Goal: Information Seeking & Learning: Find specific fact

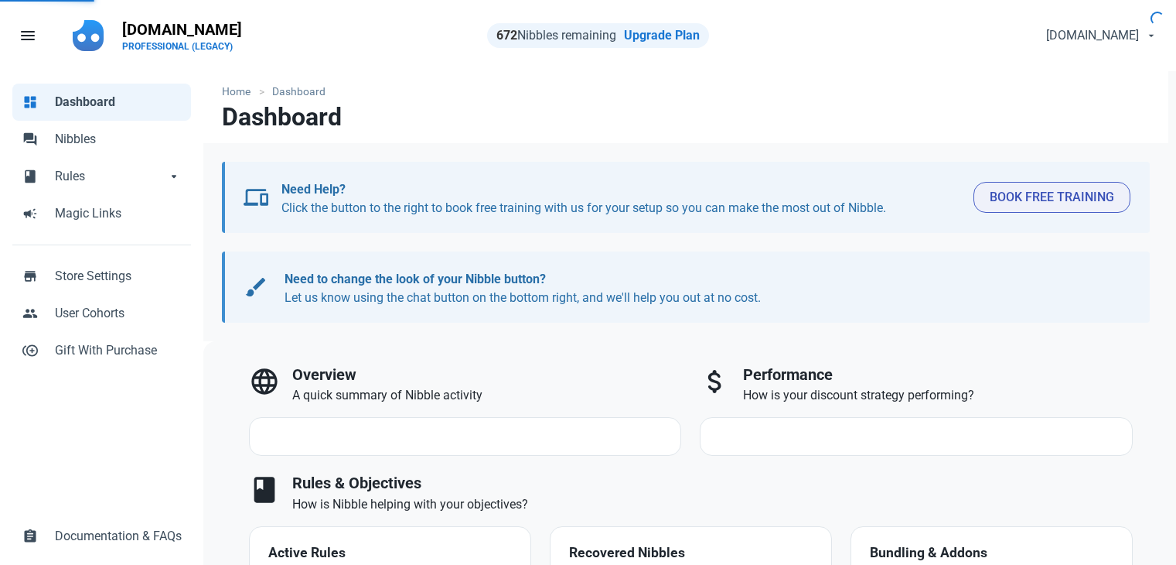
select select "7d"
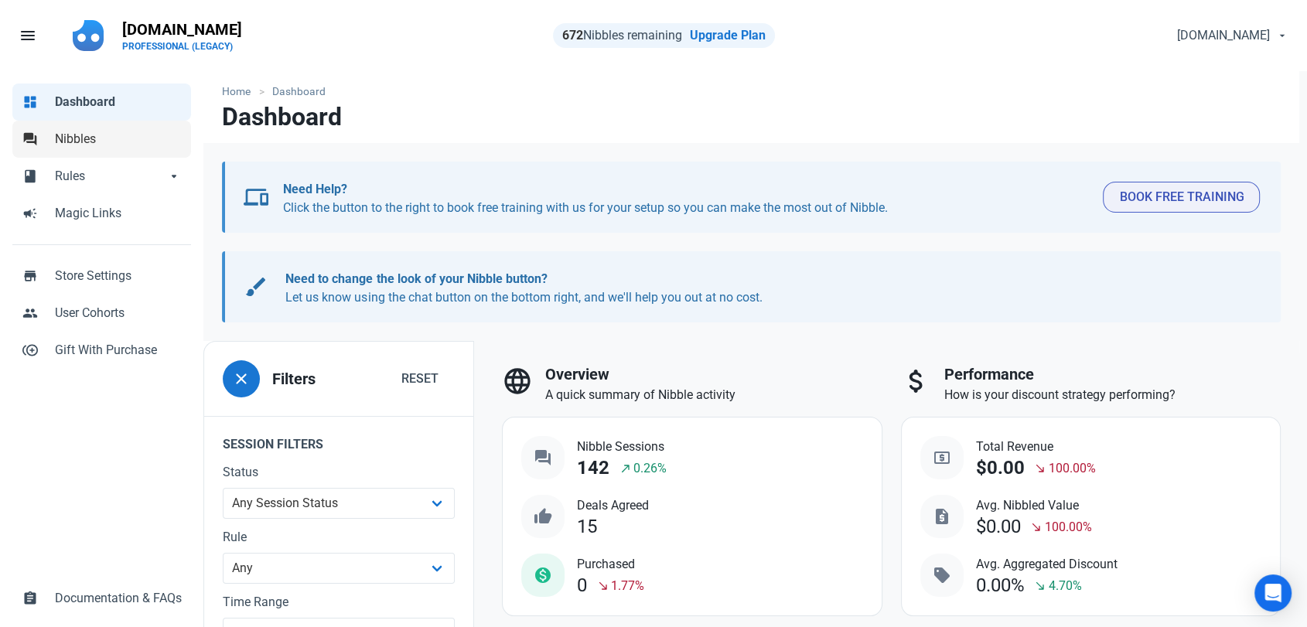
click at [74, 146] on span "Nibbles" at bounding box center [118, 139] width 127 height 19
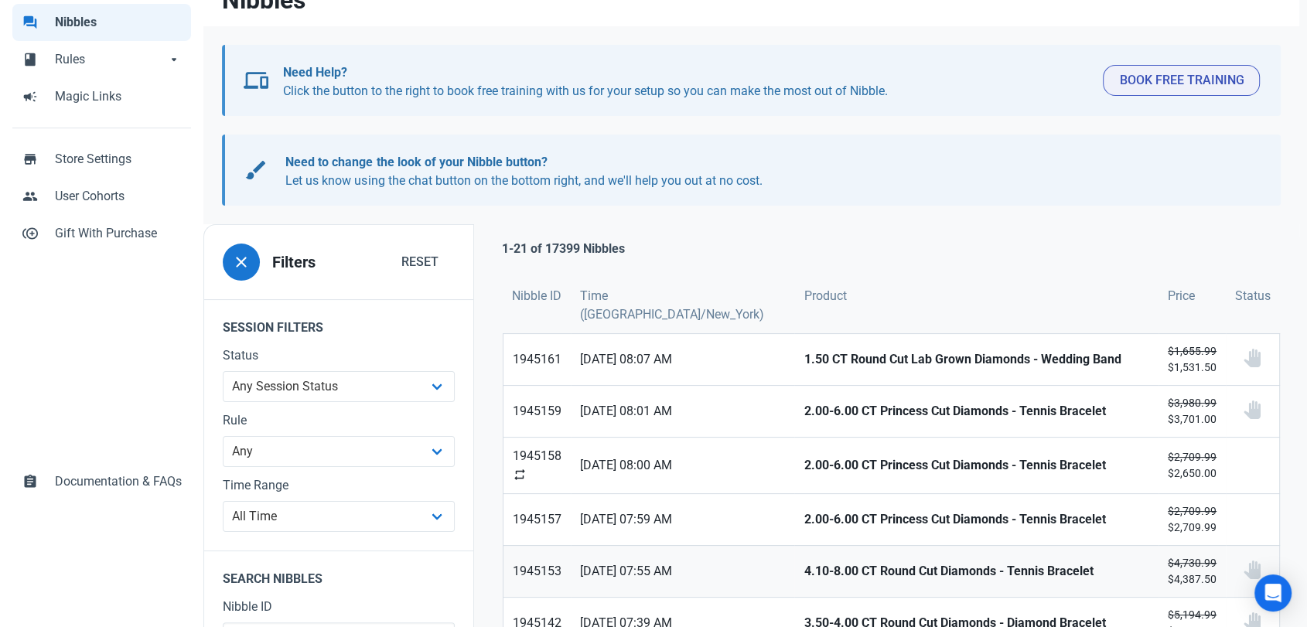
scroll to position [258, 0]
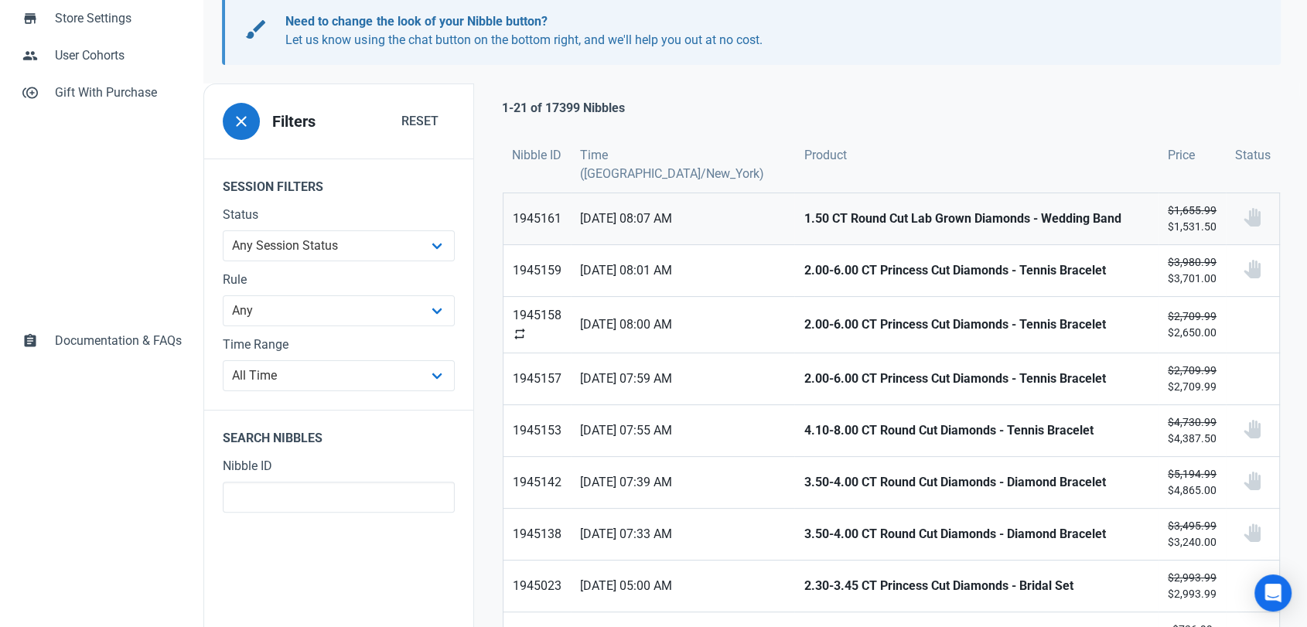
click at [804, 219] on strong "1.50 CT Round Cut Lab Grown Diamonds - Wedding Band" at bounding box center [977, 219] width 346 height 19
click at [804, 274] on strong "2.00-6.00 CT Princess Cut Diamonds - Tennis Bracelet" at bounding box center [977, 270] width 346 height 19
click at [804, 319] on strong "2.00-6.00 CT Princess Cut Diamonds - Tennis Bracelet" at bounding box center [977, 325] width 346 height 19
click at [804, 380] on strong "2.00-6.00 CT Princess Cut Diamonds - Tennis Bracelet" at bounding box center [977, 379] width 346 height 19
click at [804, 422] on strong "4.10-8.00 CT Round Cut Diamonds - Tennis Bracelet" at bounding box center [977, 431] width 346 height 19
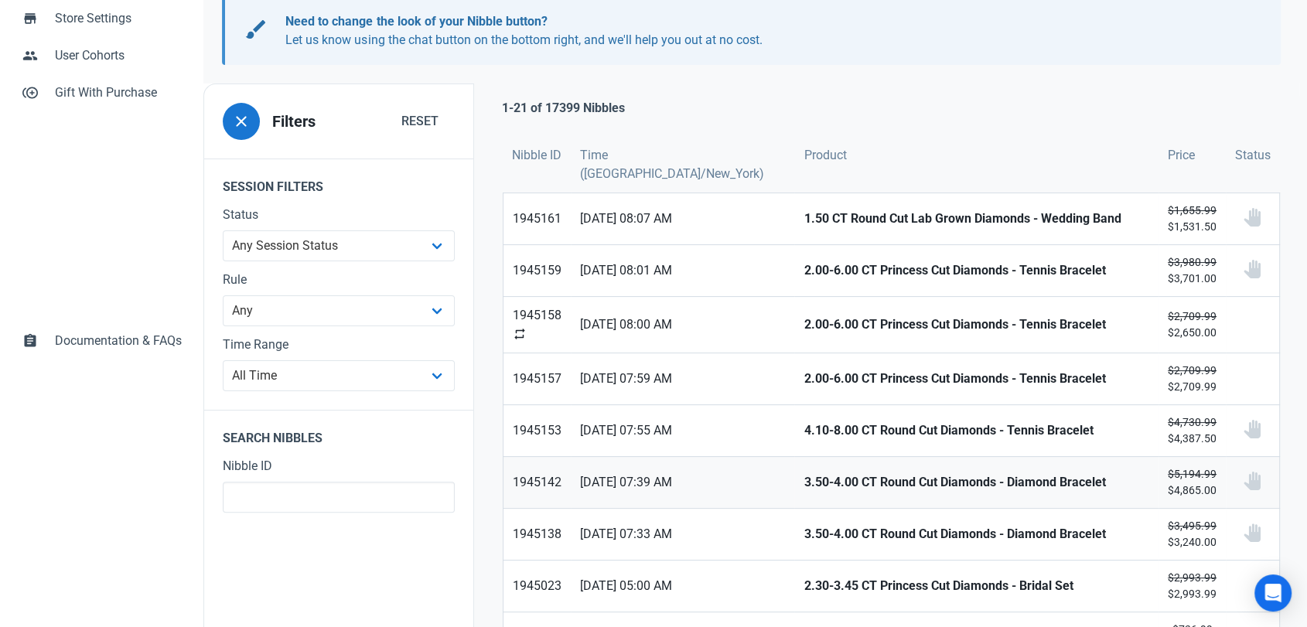
click at [804, 478] on strong "3.50-4.00 CT Round Cut Diamonds - Diamond Bracelet" at bounding box center [977, 482] width 346 height 19
click at [804, 527] on strong "3.50-4.00 CT Round Cut Diamonds - Diamond Bracelet" at bounding box center [977, 534] width 346 height 19
click at [804, 564] on strong "2.30-3.45 CT Princess Cut Diamonds - Bridal Set" at bounding box center [977, 586] width 346 height 19
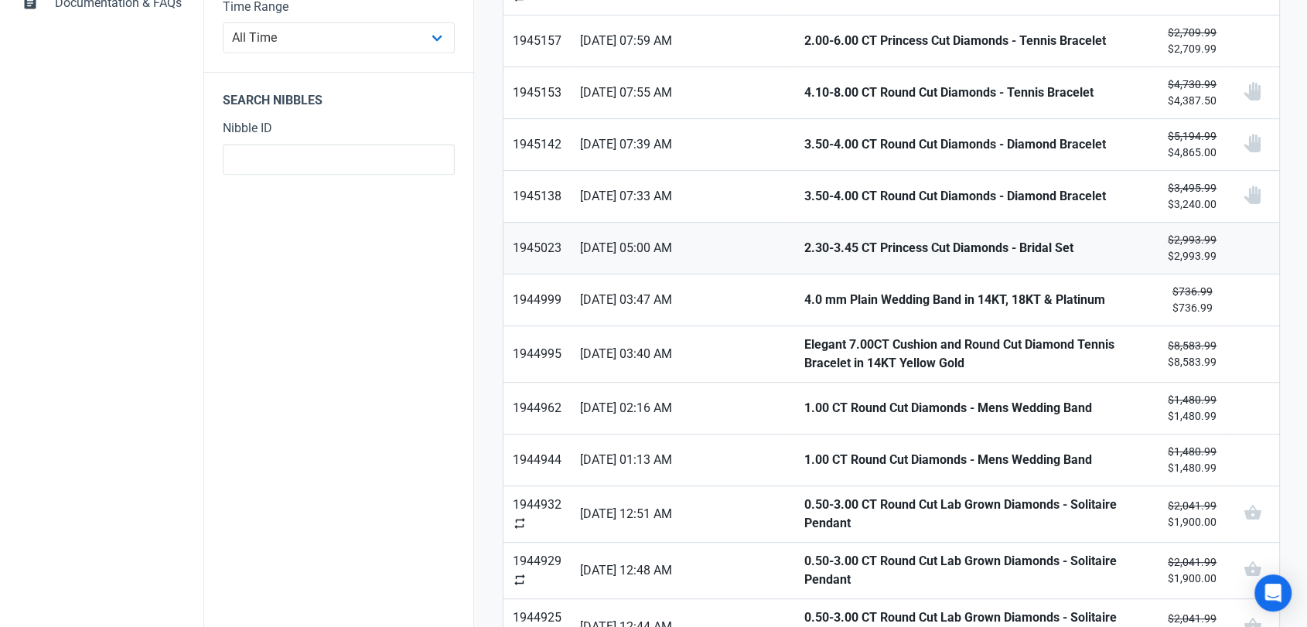
scroll to position [601, 0]
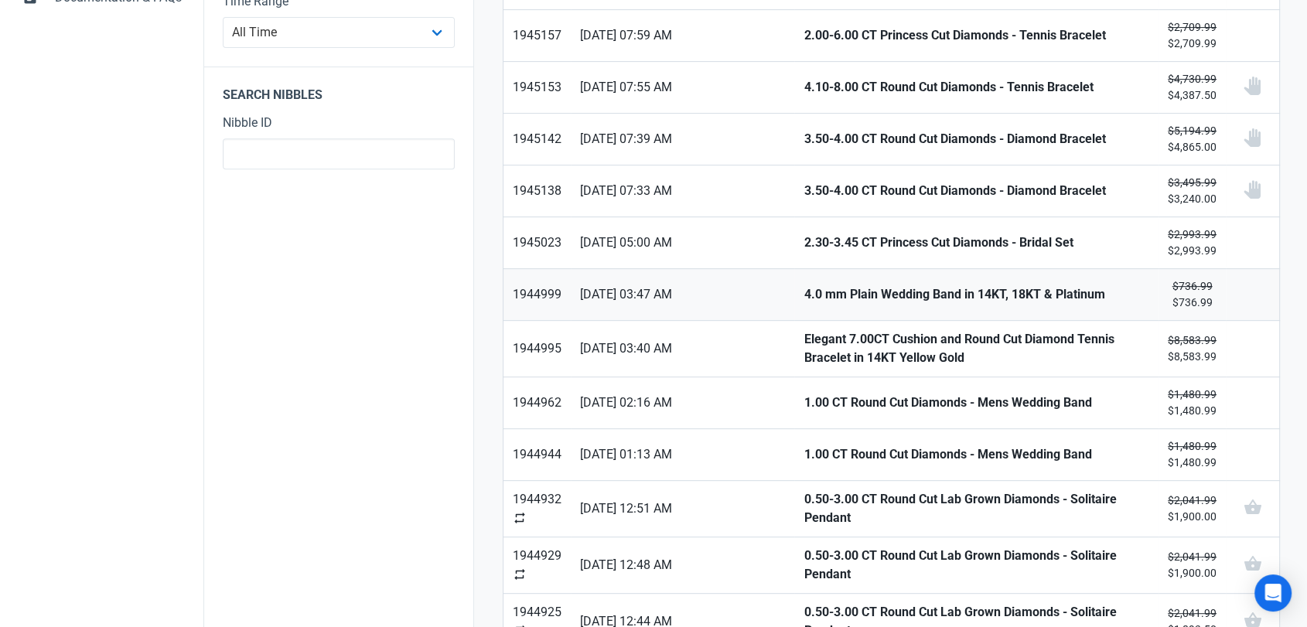
click at [804, 290] on strong "4.0 mm Plain Wedding Band in 14KT, 18KT & Platinum" at bounding box center [977, 294] width 346 height 19
click at [804, 332] on strong "Elegant 7.00CT Cushion and Round Cut Diamond Tennis Bracelet in 14KT Yellow Gold" at bounding box center [977, 348] width 346 height 37
click at [794, 391] on link "1.00 CT Round Cut Diamonds - Mens Wedding Band" at bounding box center [976, 402] width 364 height 51
click at [804, 455] on strong "1.00 CT Round Cut Diamonds - Mens Wedding Band" at bounding box center [977, 455] width 346 height 19
click at [804, 506] on strong "0.50-3.00 CT Round Cut Lab Grown Diamonds - Solitaire Pendant" at bounding box center [977, 508] width 346 height 37
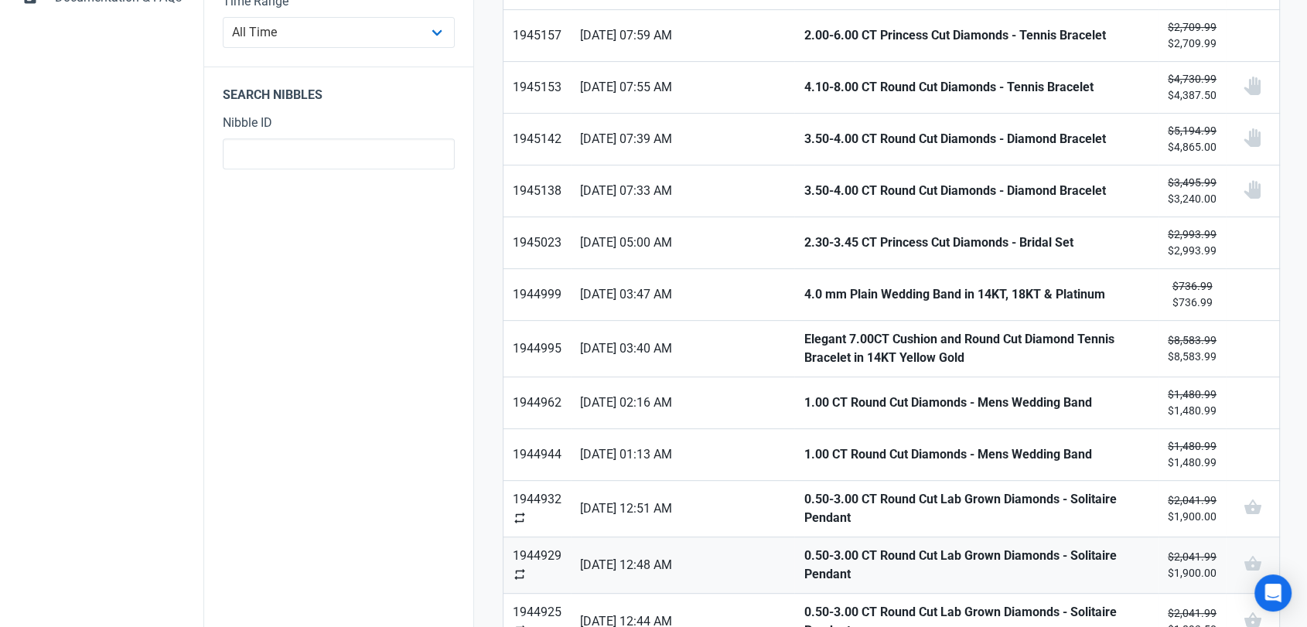
click at [804, 564] on strong "0.50-3.00 CT Round Cut Lab Grown Diamonds - Solitaire Pendant" at bounding box center [977, 565] width 346 height 37
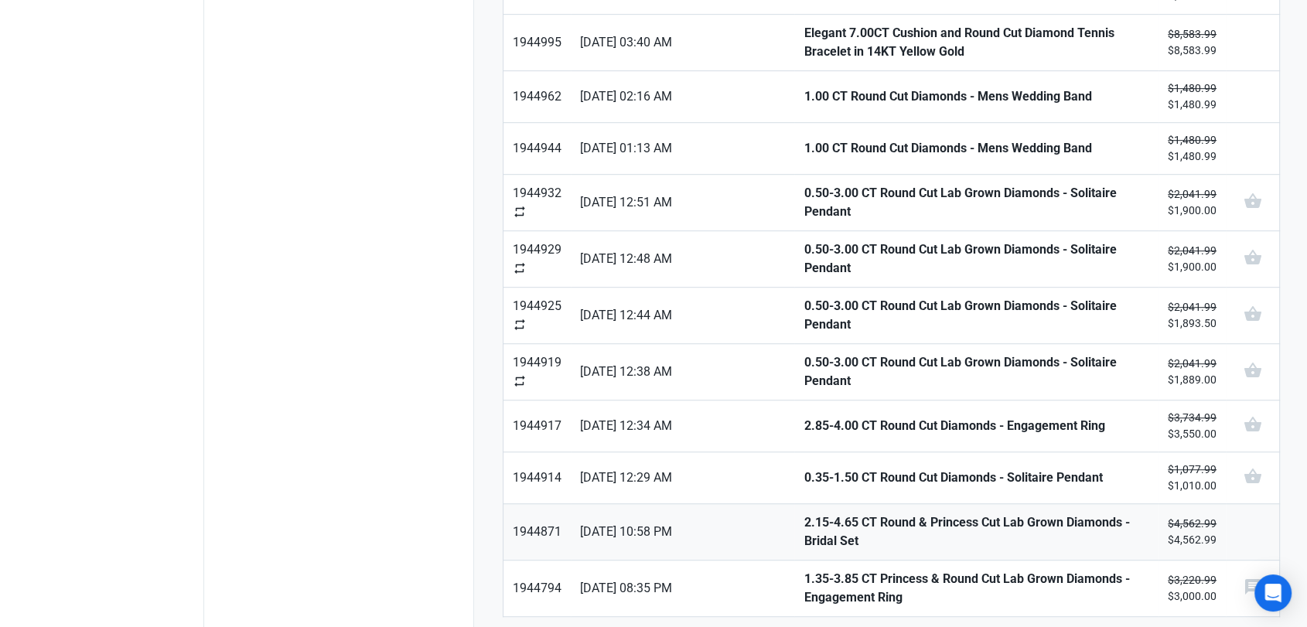
scroll to position [956, 0]
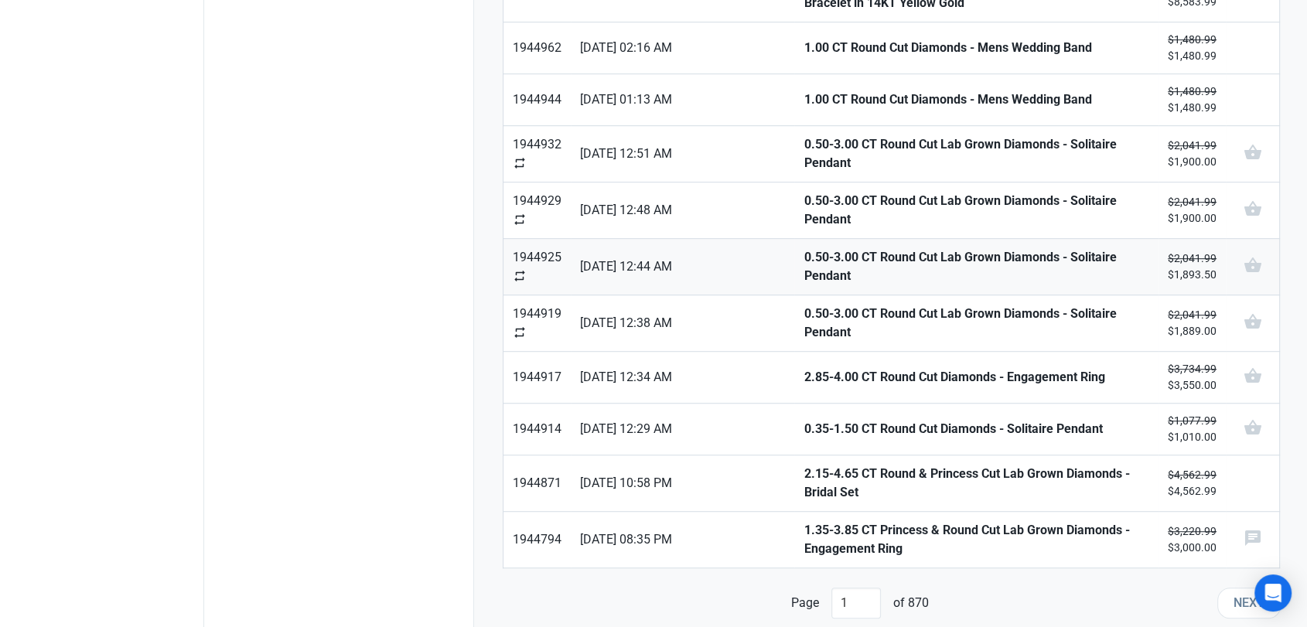
drag, startPoint x: 764, startPoint y: 263, endPoint x: 761, endPoint y: 311, distance: 48.1
click at [804, 262] on strong "0.50-3.00 CT Round Cut Lab Grown Diamonds - Solitaire Pendant" at bounding box center [977, 266] width 346 height 37
click at [804, 317] on strong "0.50-3.00 CT Round Cut Lab Grown Diamonds - Solitaire Pendant" at bounding box center [977, 323] width 346 height 37
click at [804, 374] on strong "2.85-4.00 CT Round Cut Diamonds - Engagement Ring" at bounding box center [977, 377] width 346 height 19
click at [804, 433] on strong "0.35-1.50 CT Round Cut Diamonds - Solitaire Pendant" at bounding box center [977, 429] width 346 height 19
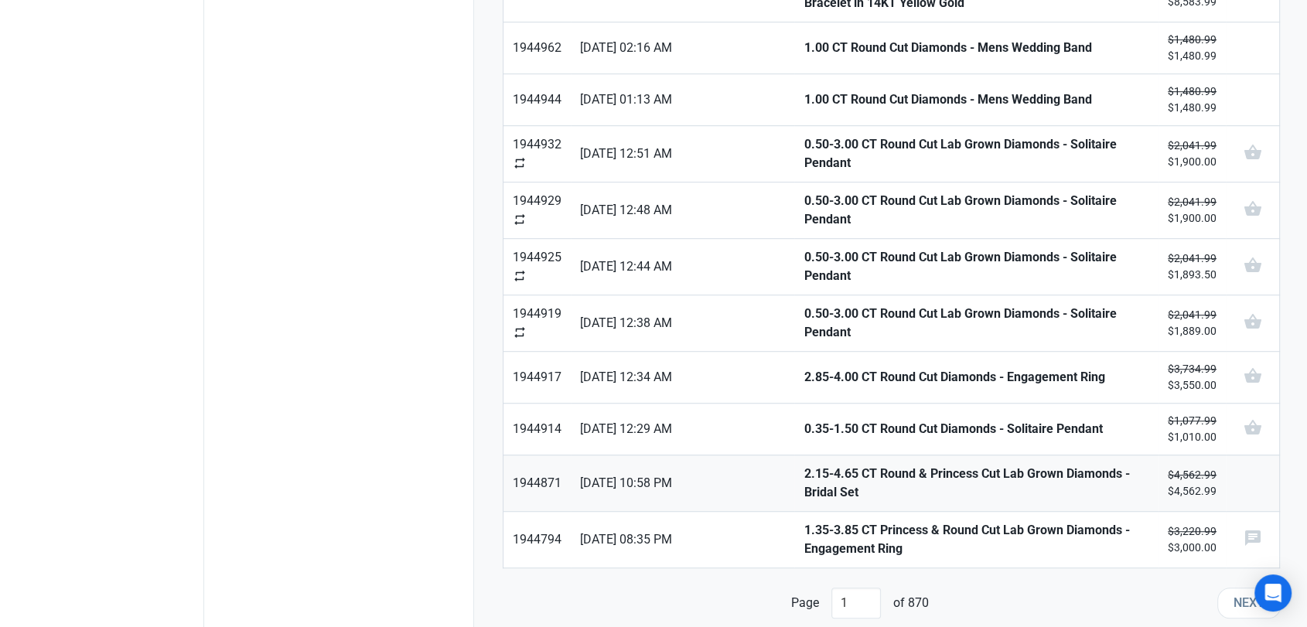
click at [804, 484] on strong "2.15-4.65 CT Round & Princess Cut Lab Grown Diamonds - Bridal Set" at bounding box center [977, 483] width 346 height 37
click at [804, 542] on strong "1.35-3.85 CT Princess & Round Cut Lab Grown Diamonds - Engagement Ring" at bounding box center [977, 539] width 346 height 37
click at [1176, 564] on span "Next" at bounding box center [1249, 603] width 31 height 19
type input "2"
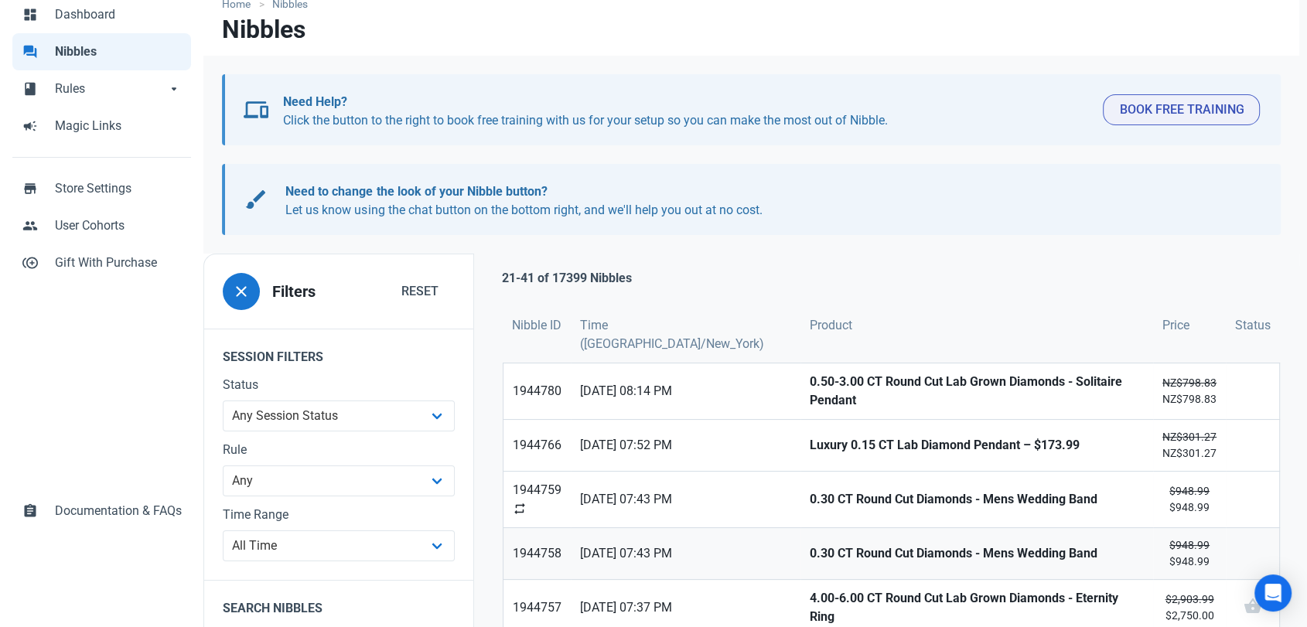
scroll to position [258, 0]
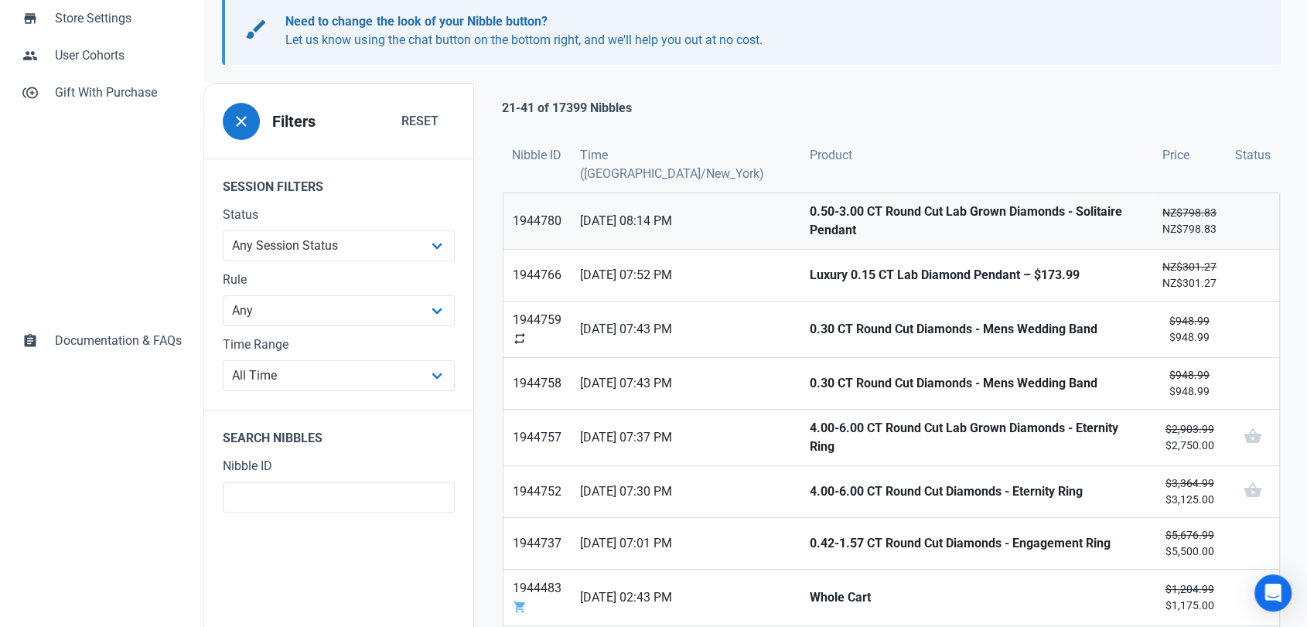
click at [810, 203] on strong "0.50-3.00 CT Round Cut Lab Grown Diamonds - Solitaire Pendant" at bounding box center [977, 221] width 334 height 37
click at [810, 266] on strong "Luxury 0.15 CT Lab Diamond Pendant – $173.99" at bounding box center [977, 275] width 334 height 19
click at [801, 314] on link "0.30 CT Round Cut Diamonds - Mens Wedding Band" at bounding box center [977, 330] width 353 height 56
click at [801, 369] on link "0.30 CT Round Cut Diamonds - Mens Wedding Band" at bounding box center [977, 383] width 353 height 51
click at [810, 420] on strong "4.00-6.00 CT Round Cut Lab Grown Diamonds - Eternity Ring" at bounding box center [977, 437] width 334 height 37
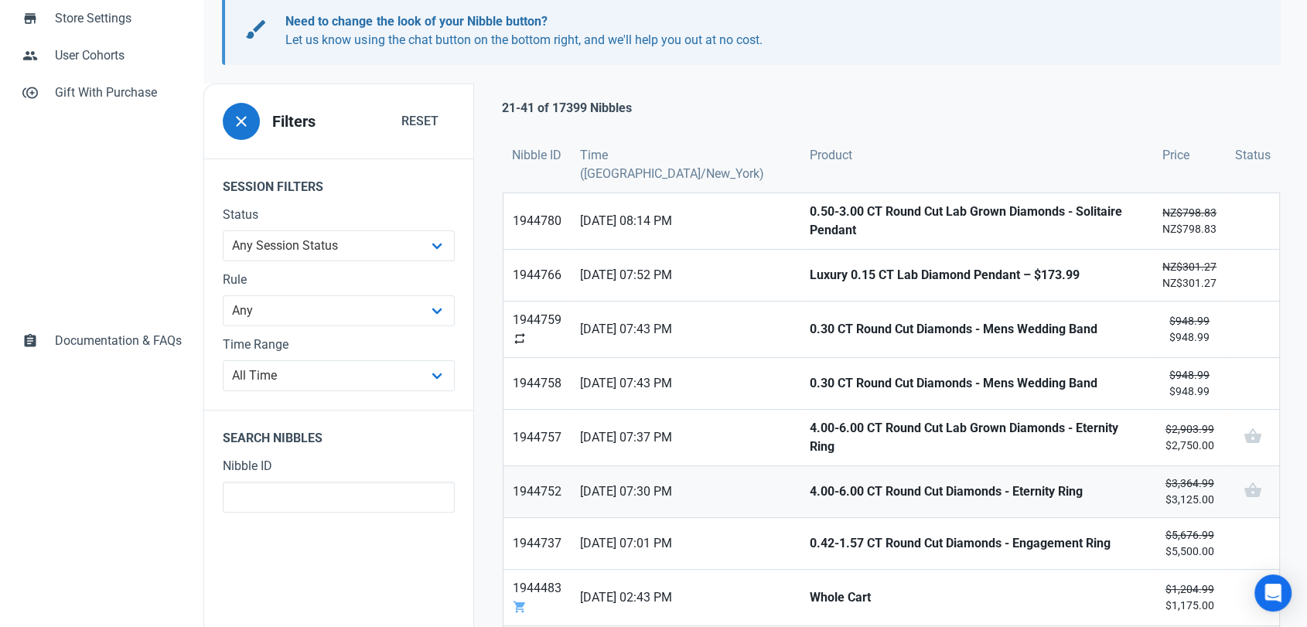
click at [810, 483] on strong "4.00-6.00 CT Round Cut Diamonds - Eternity Ring" at bounding box center [977, 492] width 334 height 19
click at [810, 534] on strong "0.42-1.57 CT Round Cut Diamonds - Engagement Ring" at bounding box center [977, 543] width 334 height 19
click at [810, 564] on strong "Whole Cart" at bounding box center [977, 598] width 334 height 19
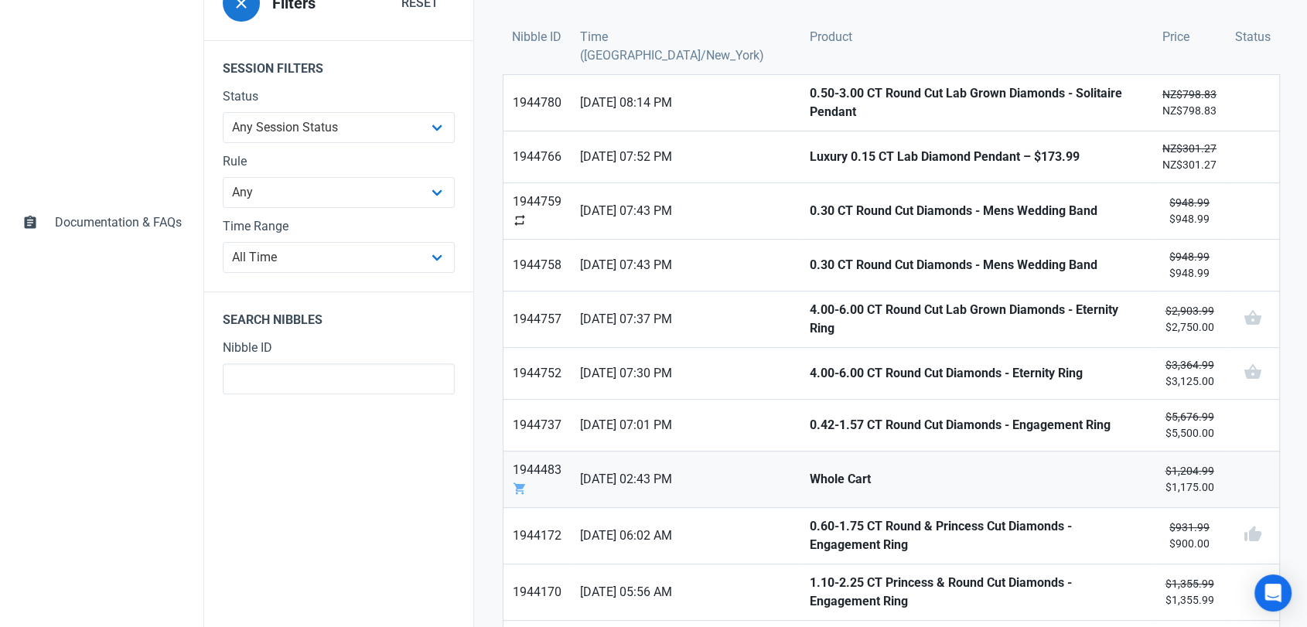
scroll to position [429, 0]
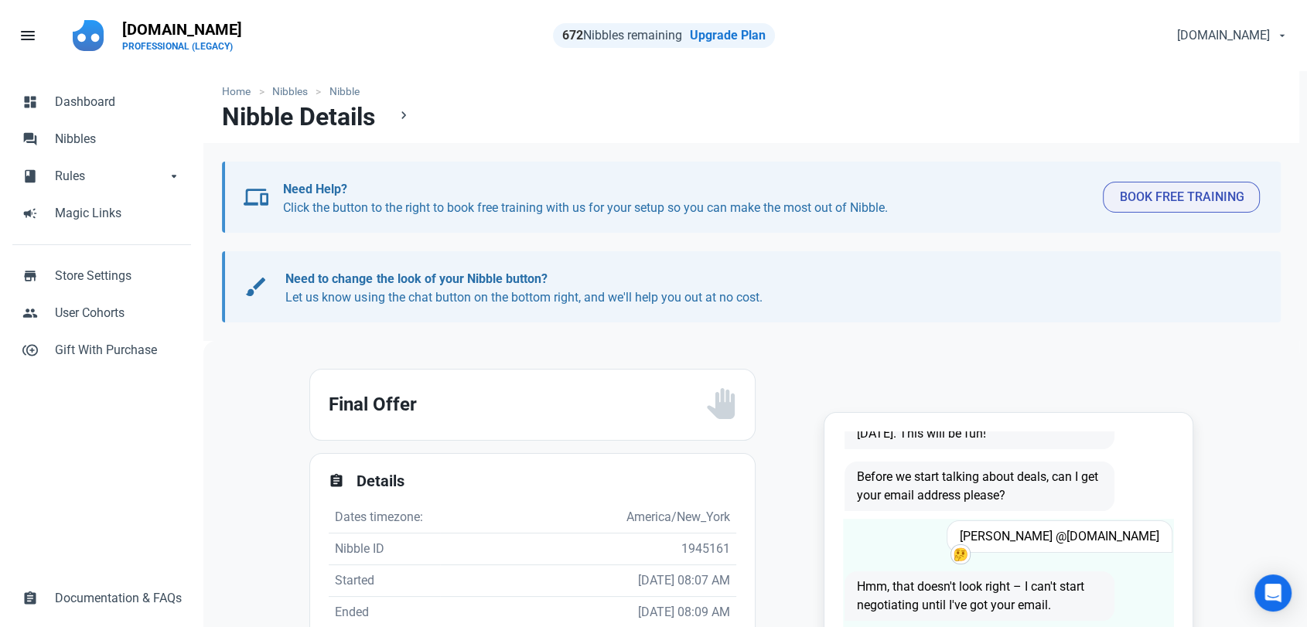
scroll to position [86, 0]
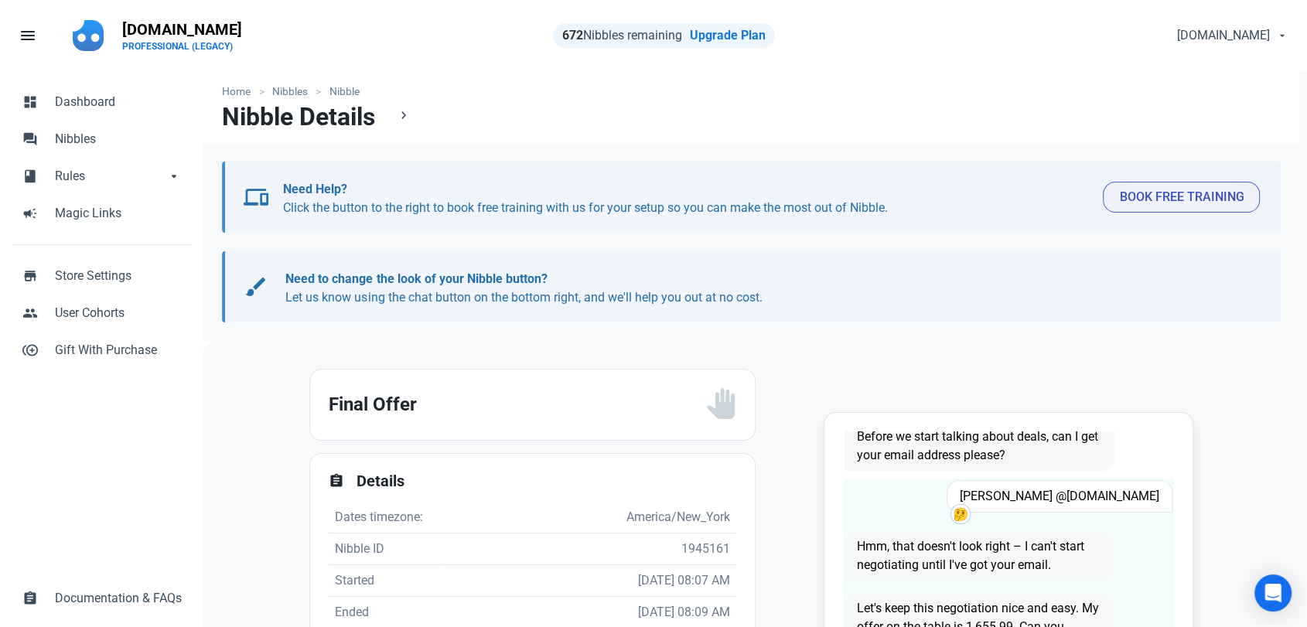
click at [1074, 497] on span "[PERSON_NAME] @[DOMAIN_NAME]" at bounding box center [1060, 496] width 226 height 32
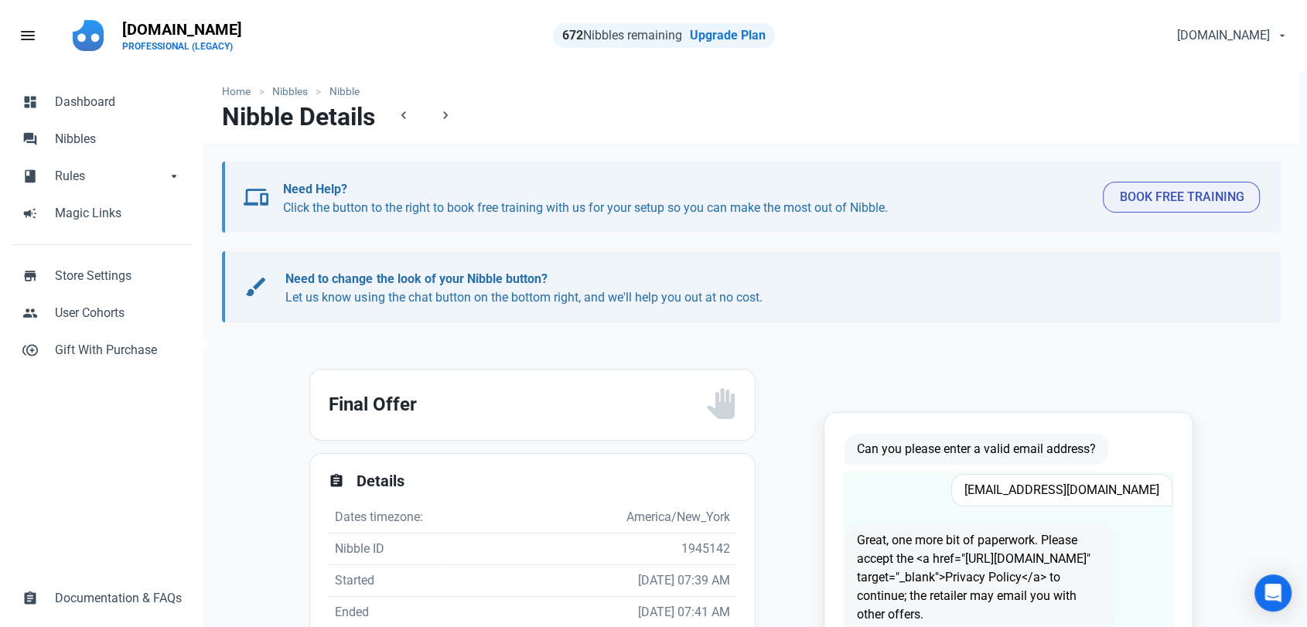
scroll to position [258, 0]
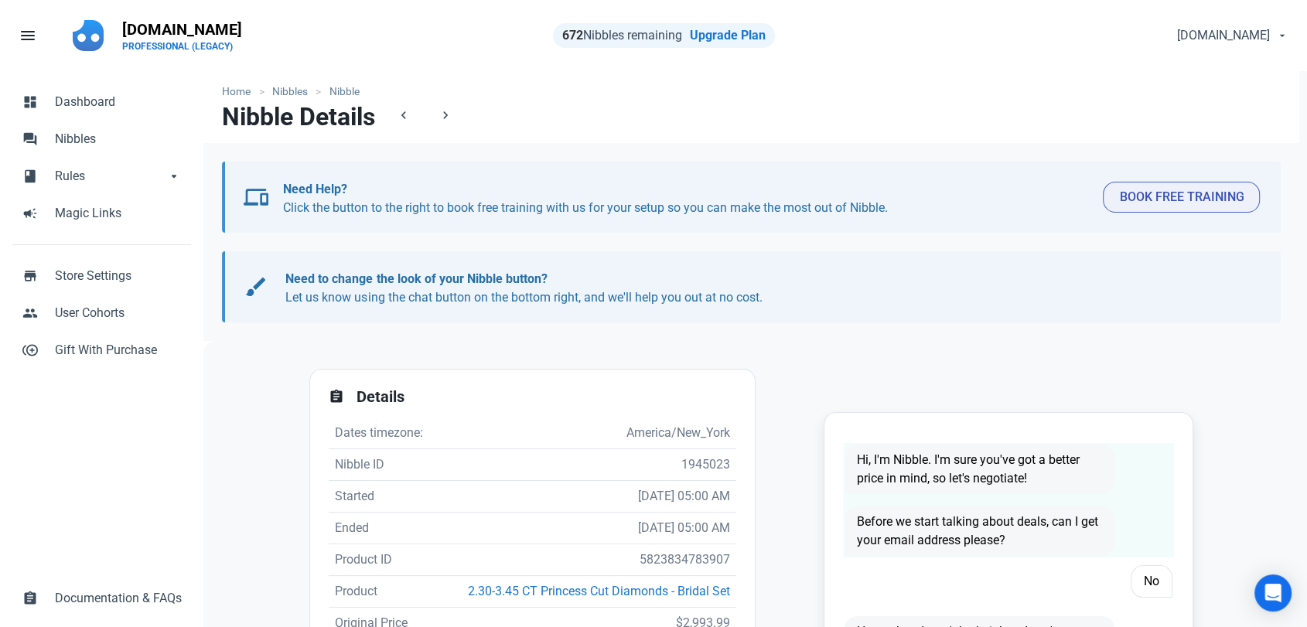
scroll to position [2, 0]
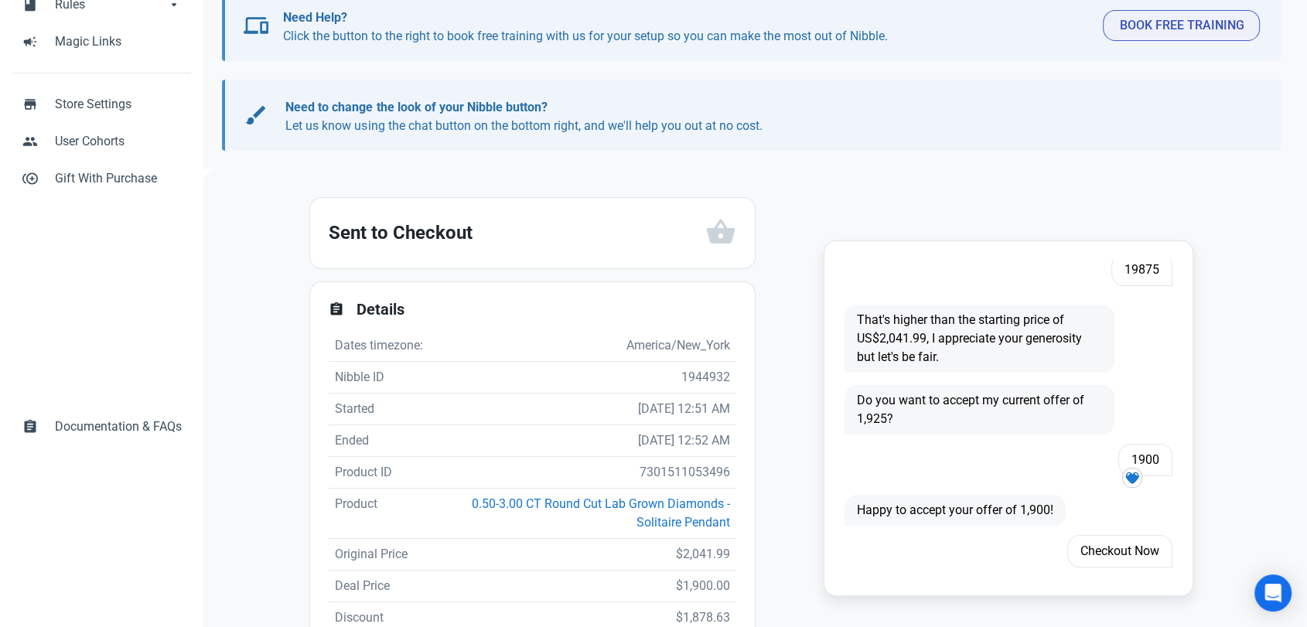
scroll to position [731, 0]
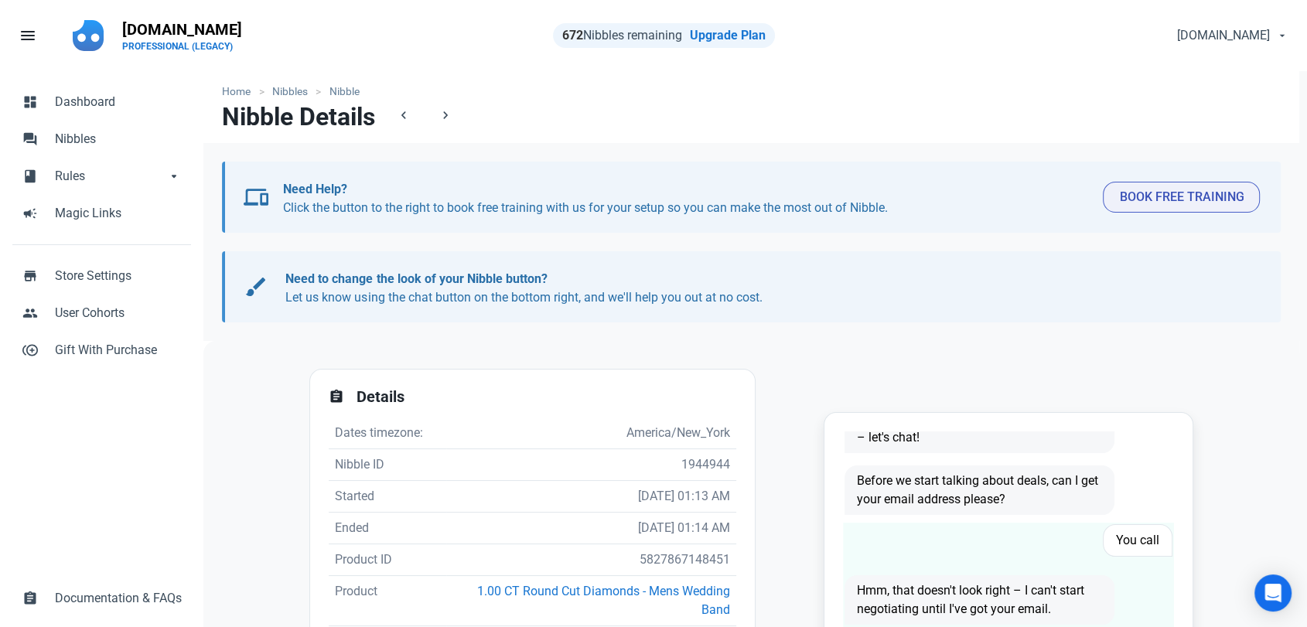
scroll to position [213, 0]
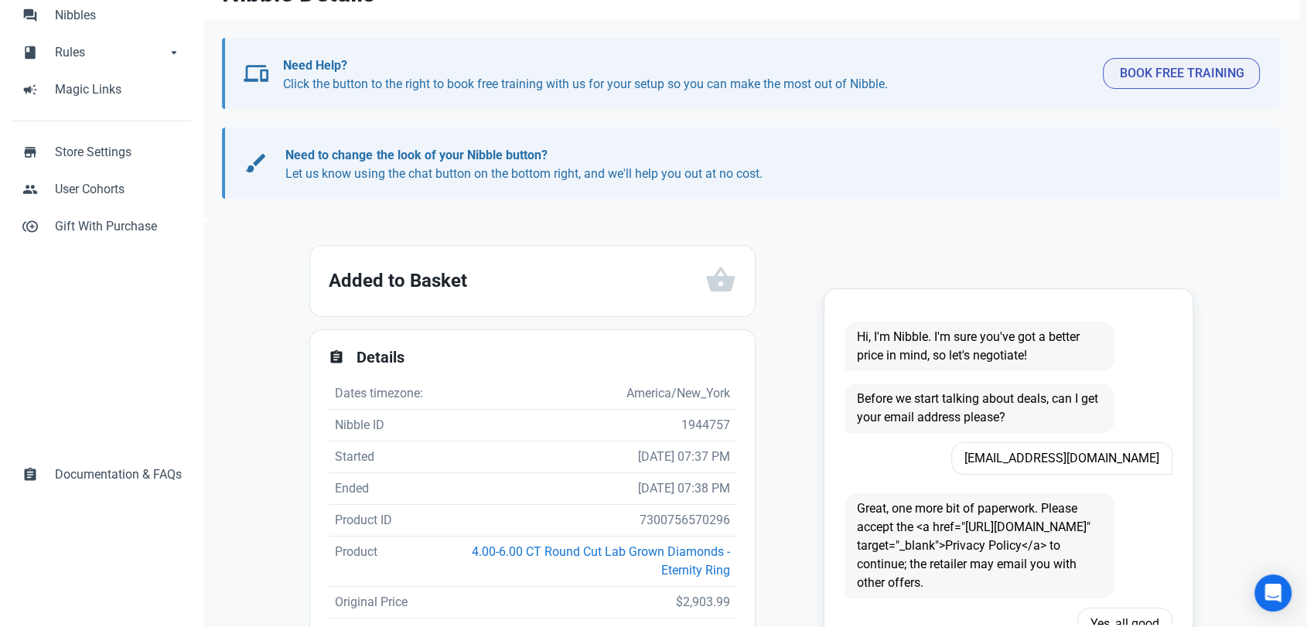
scroll to position [258, 0]
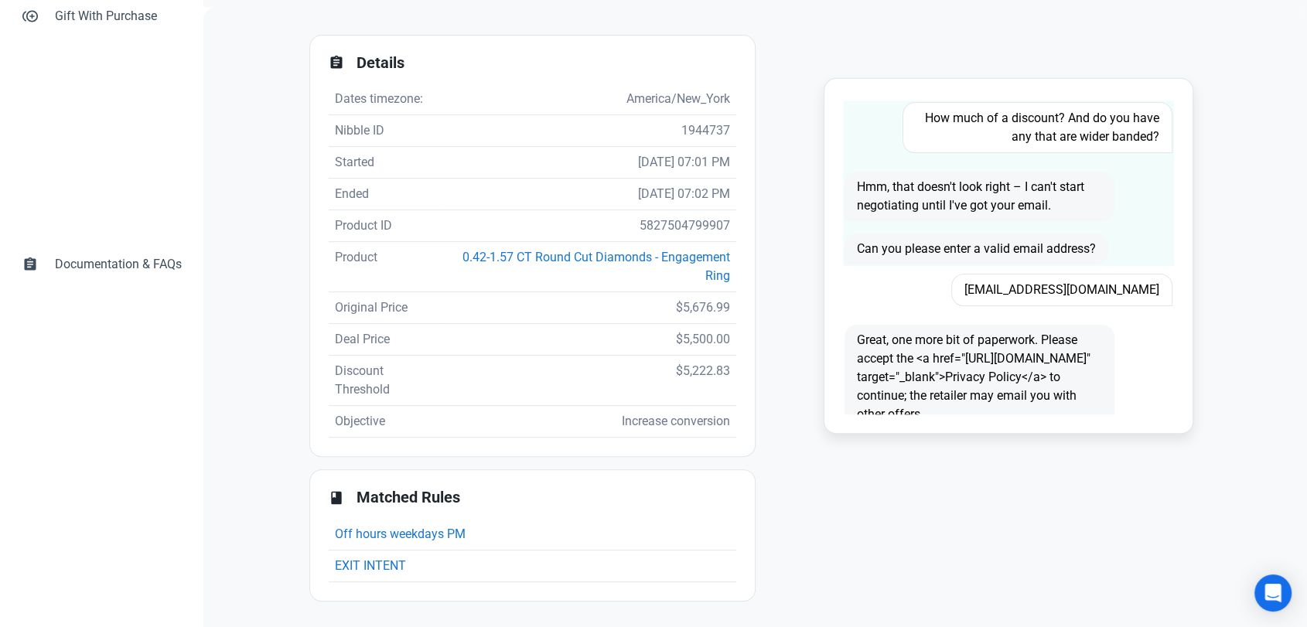
scroll to position [258, 0]
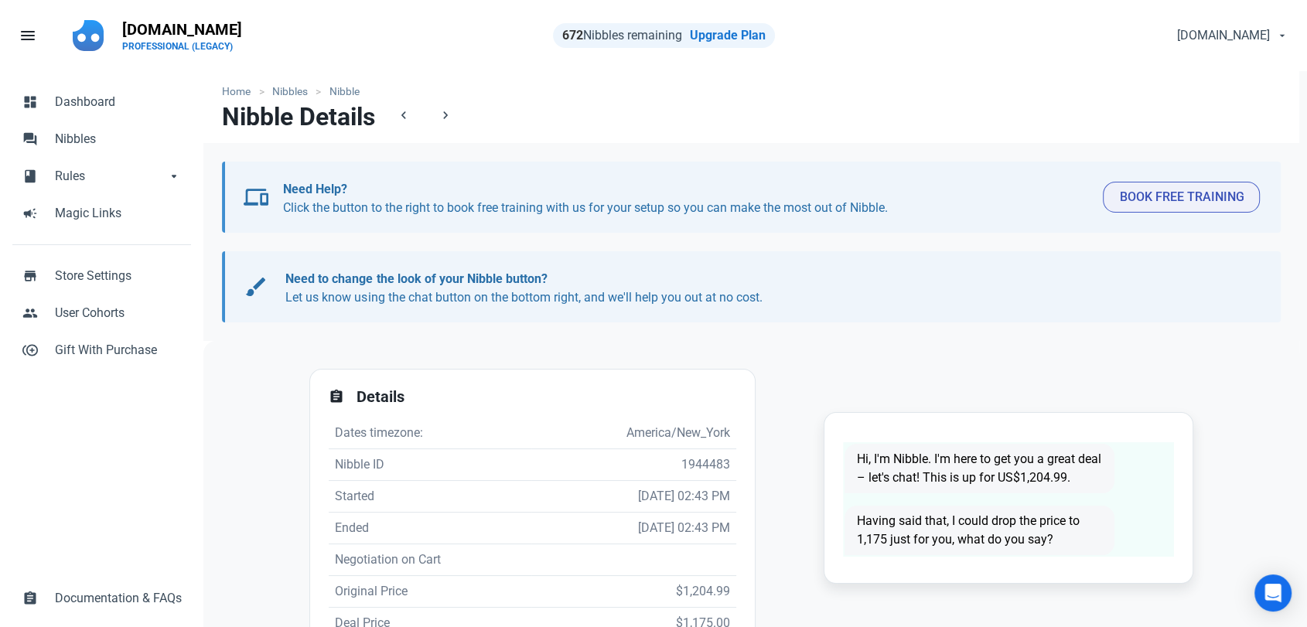
scroll to position [172, 0]
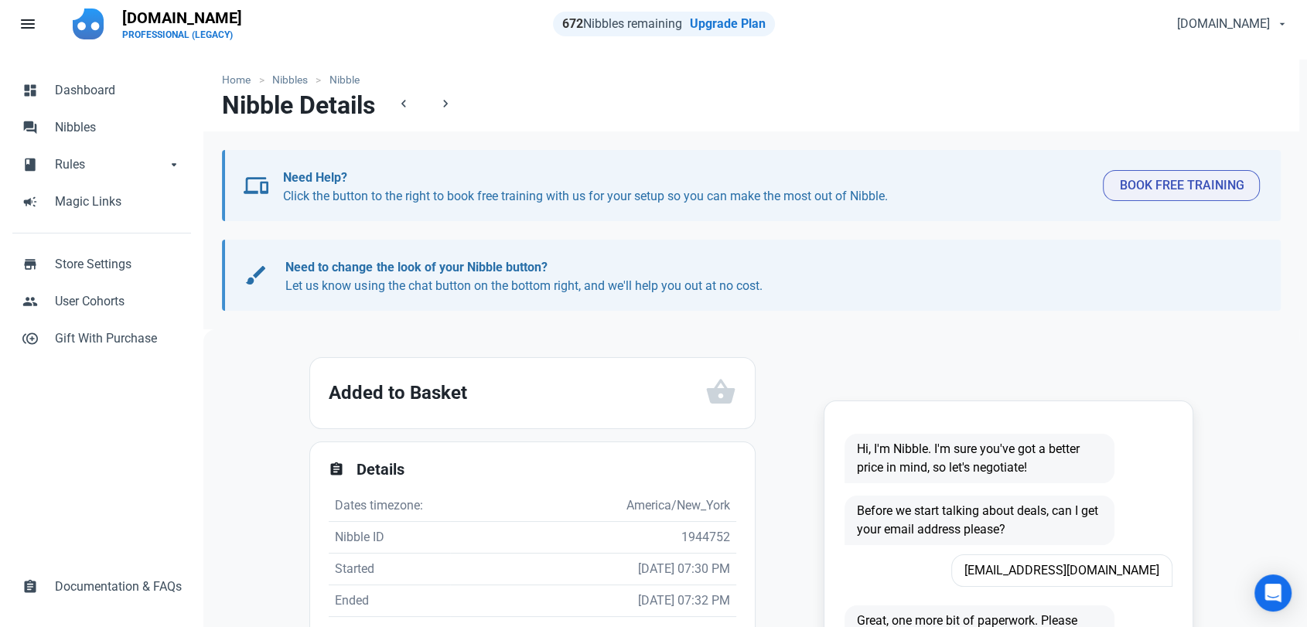
scroll to position [172, 0]
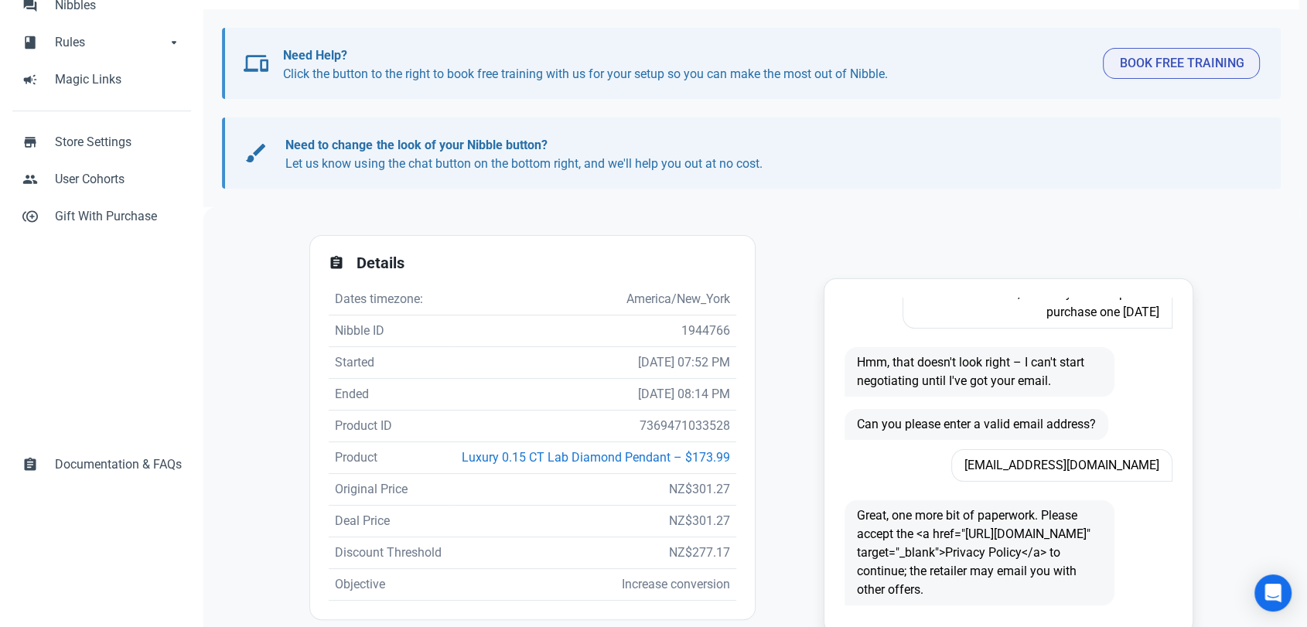
scroll to position [172, 0]
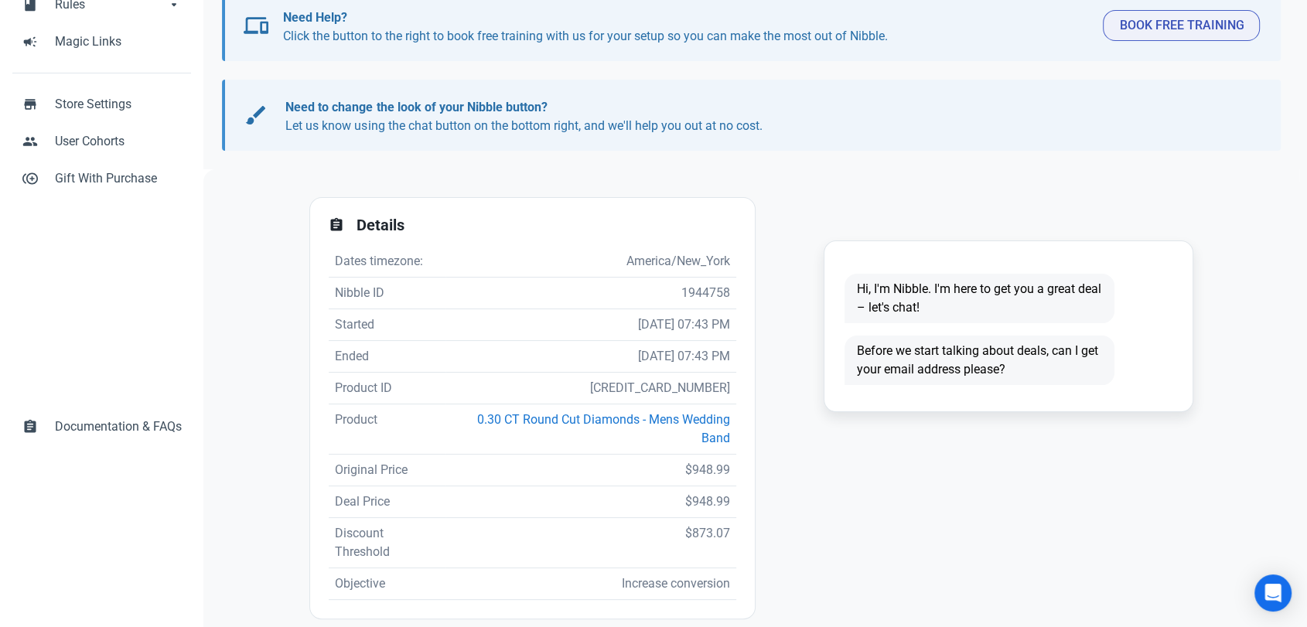
scroll to position [2, 0]
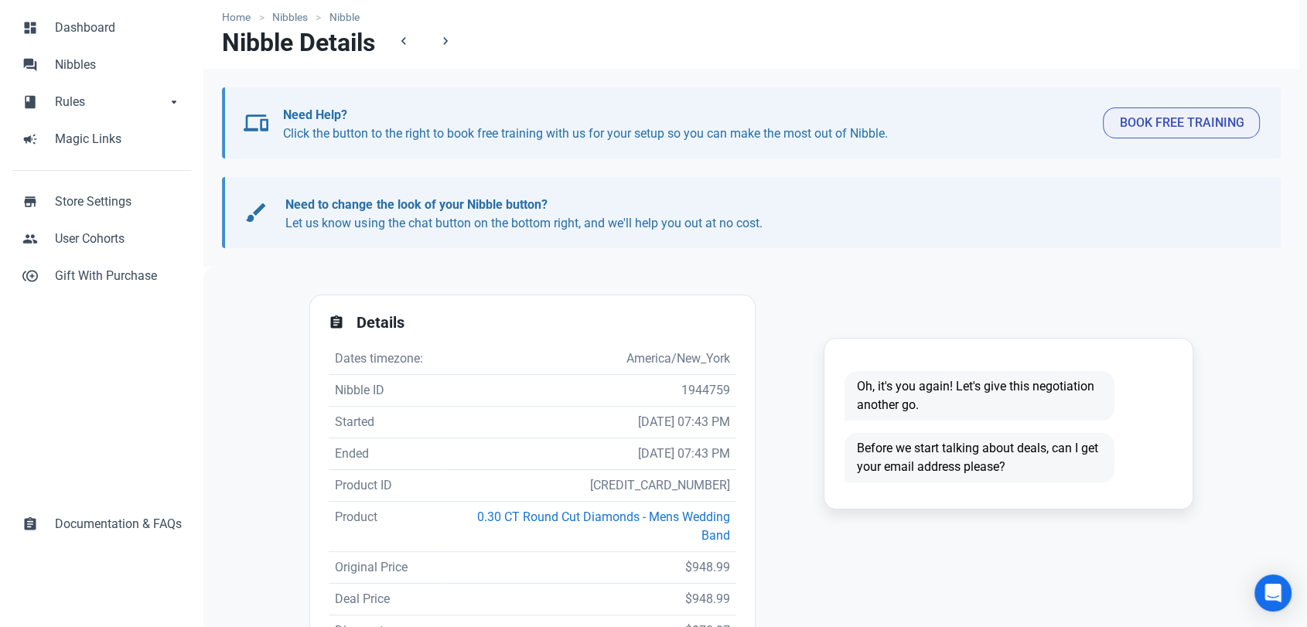
scroll to position [172, 0]
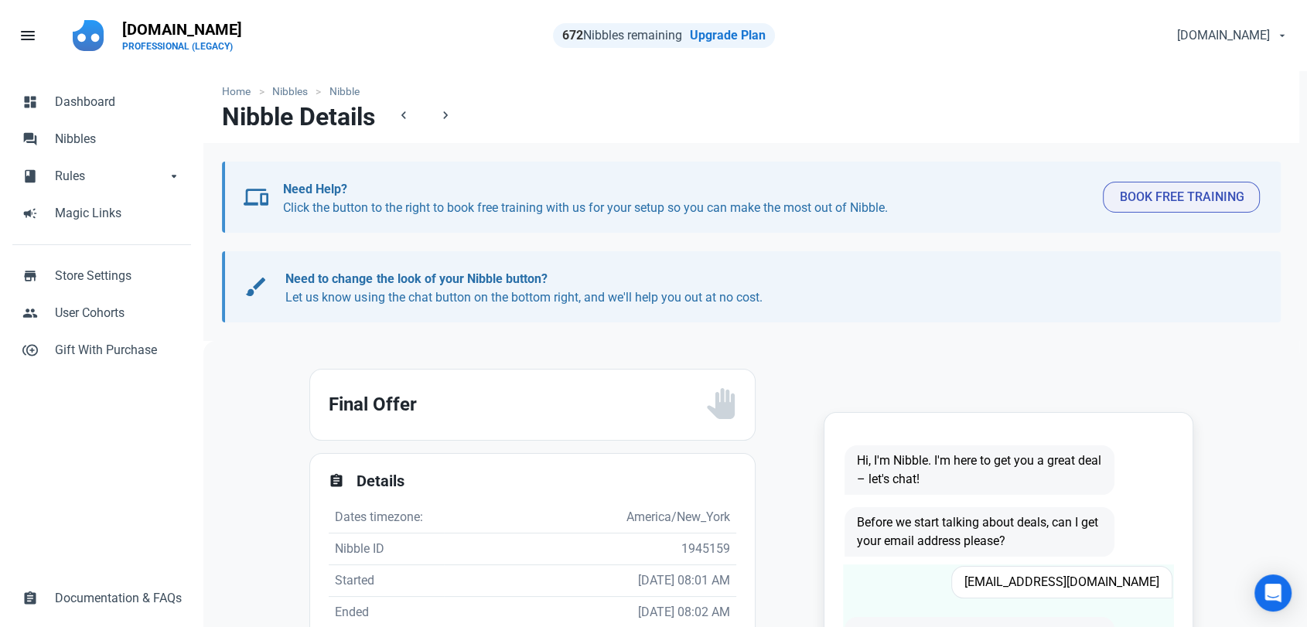
drag, startPoint x: 0, startPoint y: 0, endPoint x: 1089, endPoint y: 586, distance: 1236.9
click at [1089, 586] on span "Ksthia93@yahoo.com" at bounding box center [1061, 582] width 221 height 32
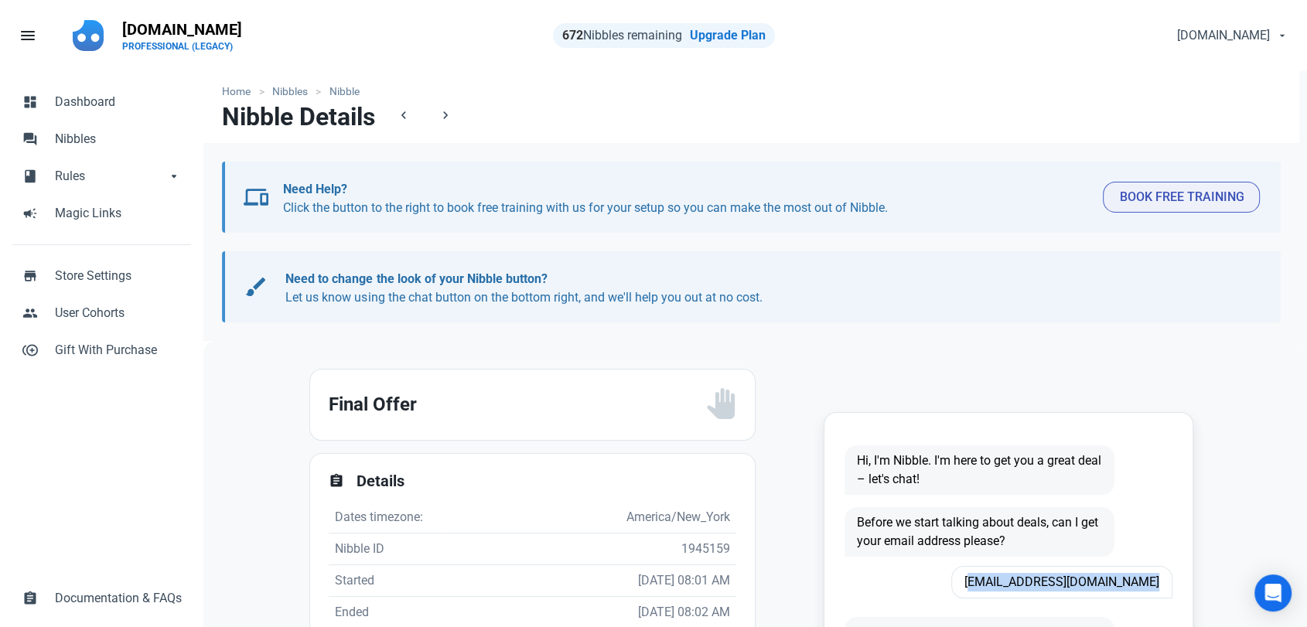
copy span "Ksthia93@yahoo.com"
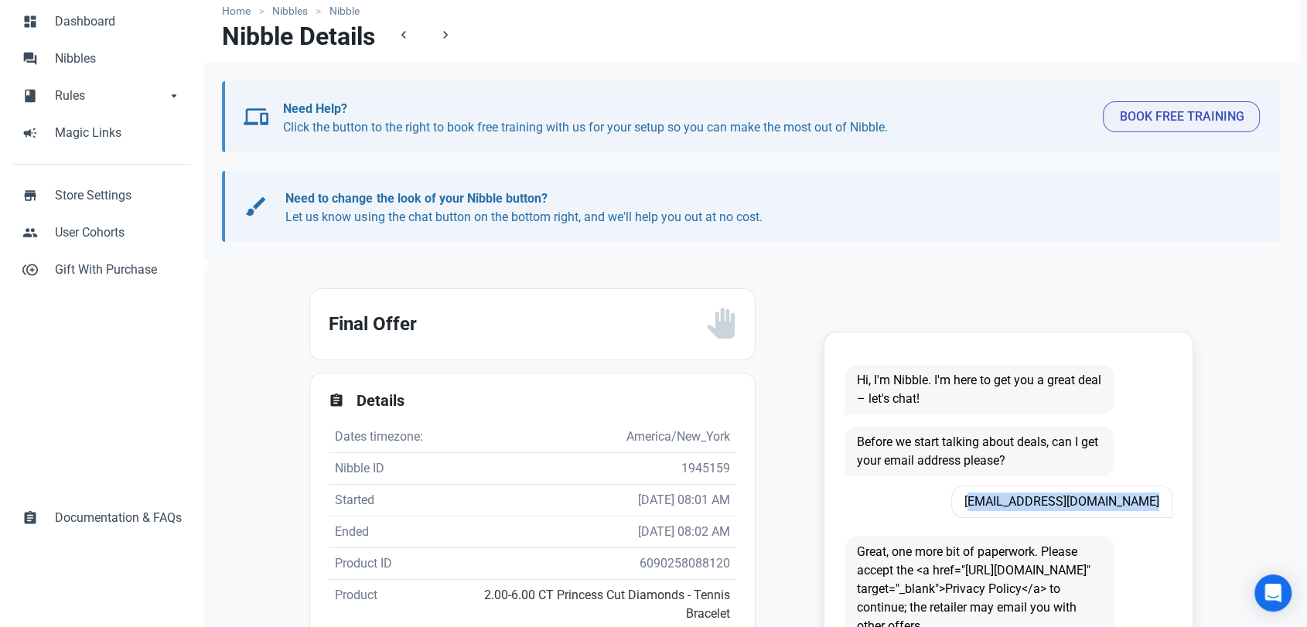
scroll to position [172, 0]
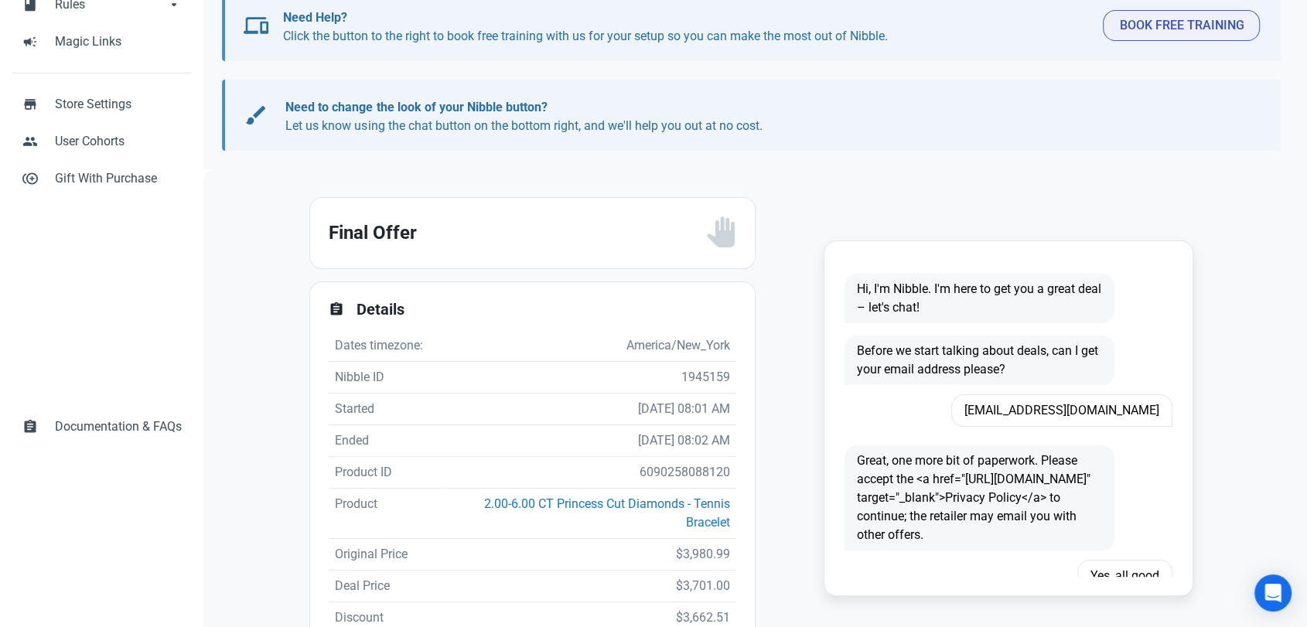
click at [656, 464] on td "6090258088120" at bounding box center [590, 473] width 292 height 32
copy td "6090258088120"
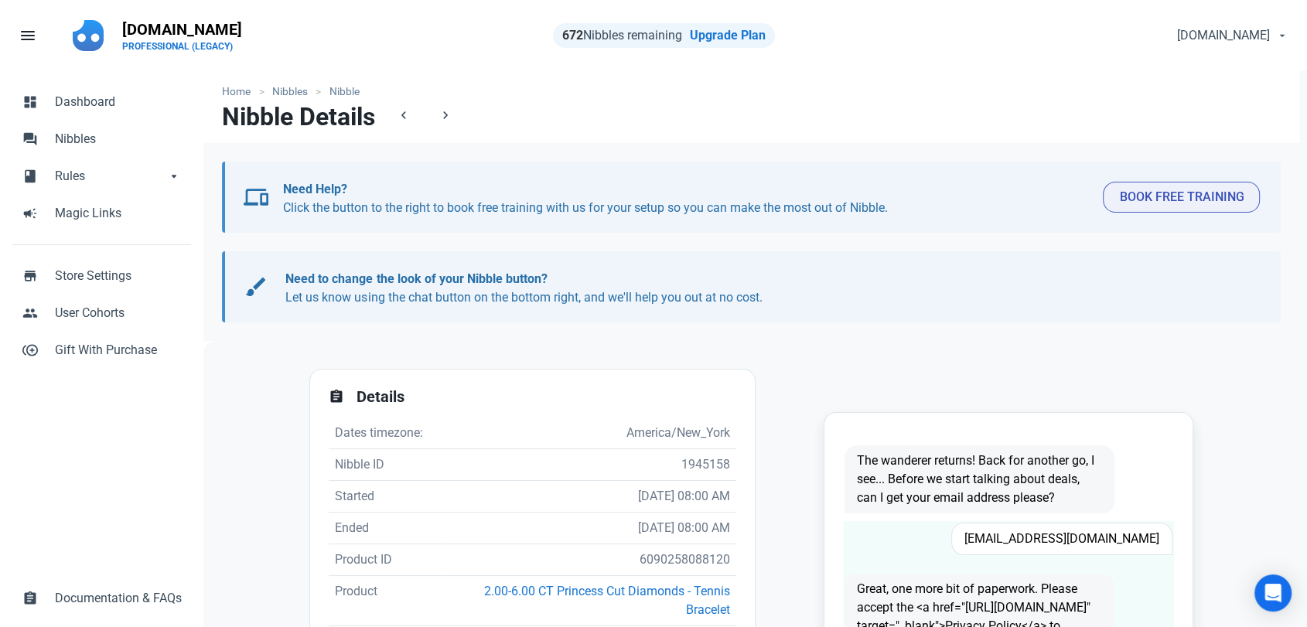
click at [1081, 536] on span "[EMAIL_ADDRESS][DOMAIN_NAME]" at bounding box center [1061, 539] width 221 height 32
click at [1081, 535] on span "[EMAIL_ADDRESS][DOMAIN_NAME]" at bounding box center [1061, 539] width 221 height 32
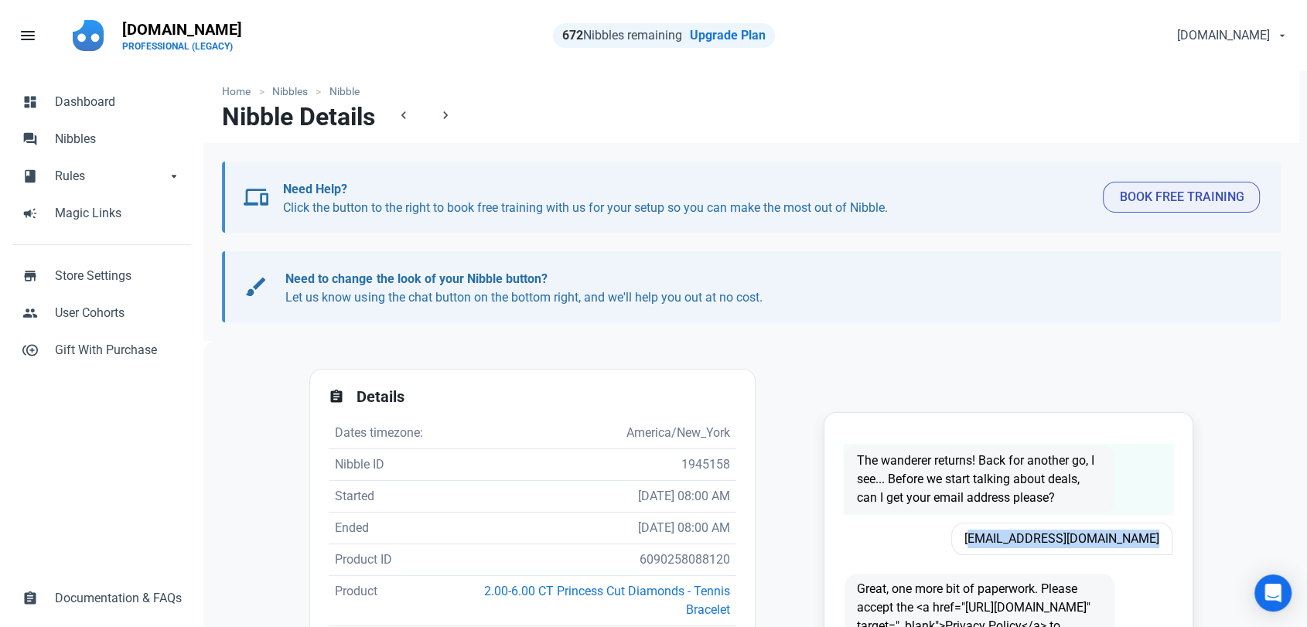
copy span "[EMAIL_ADDRESS][DOMAIN_NAME]"
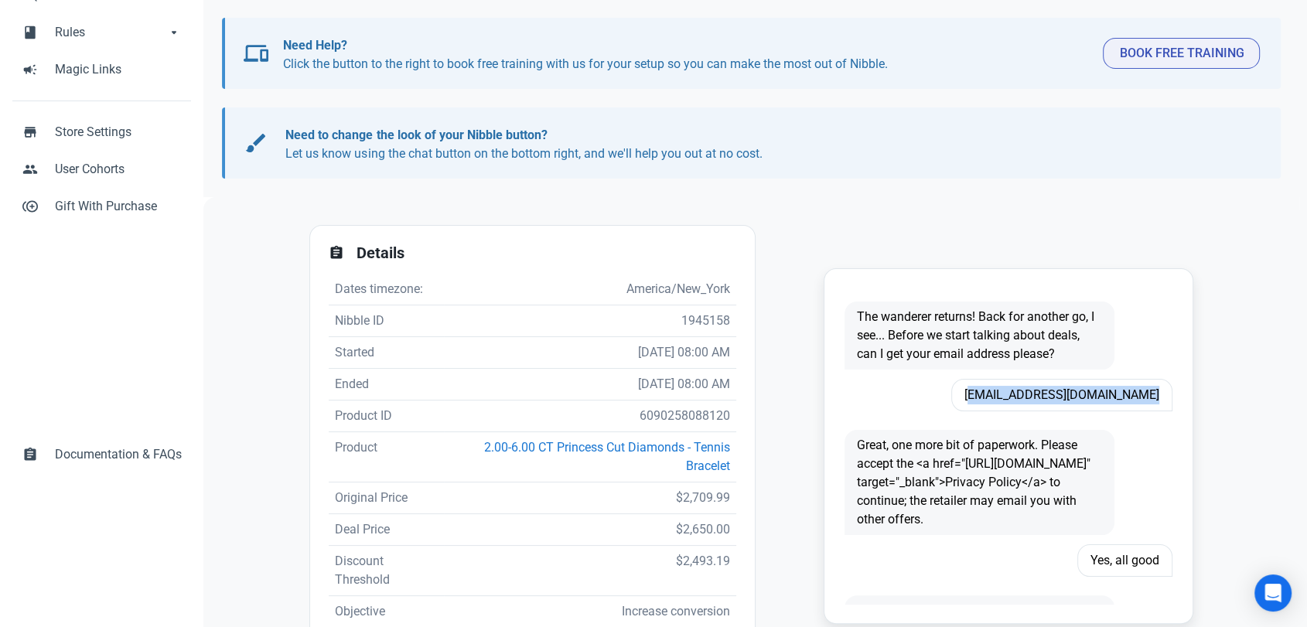
scroll to position [172, 0]
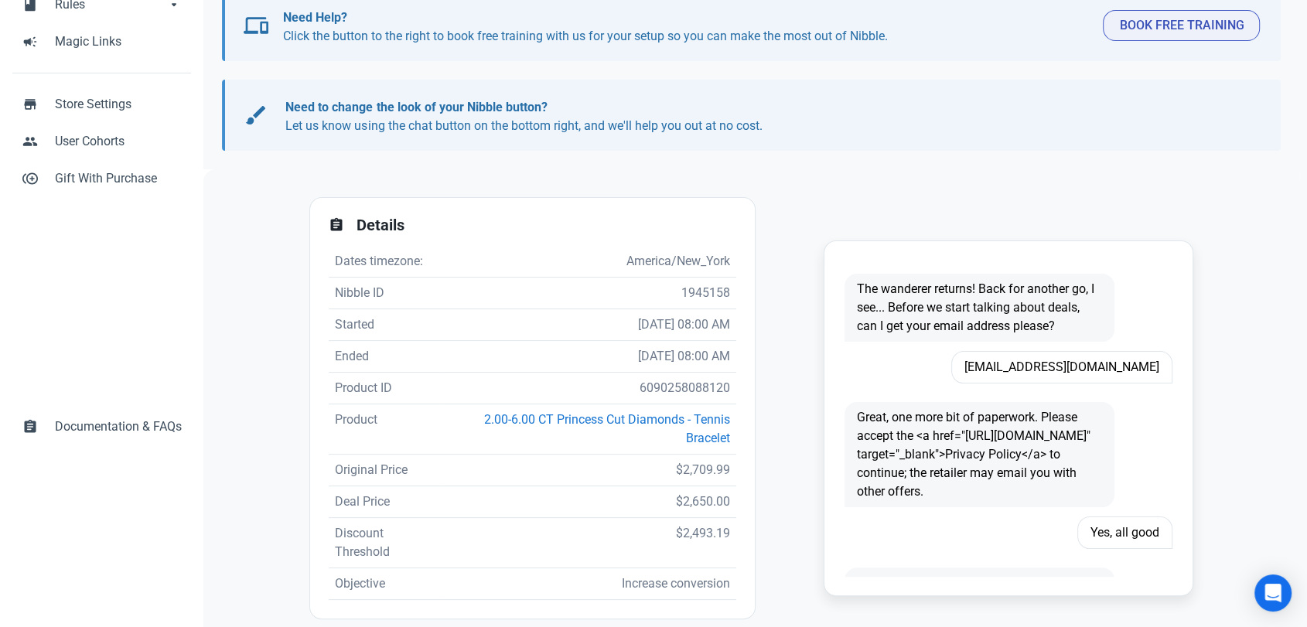
click at [683, 392] on td "6090258088120" at bounding box center [590, 389] width 292 height 32
copy td "6090258088120"
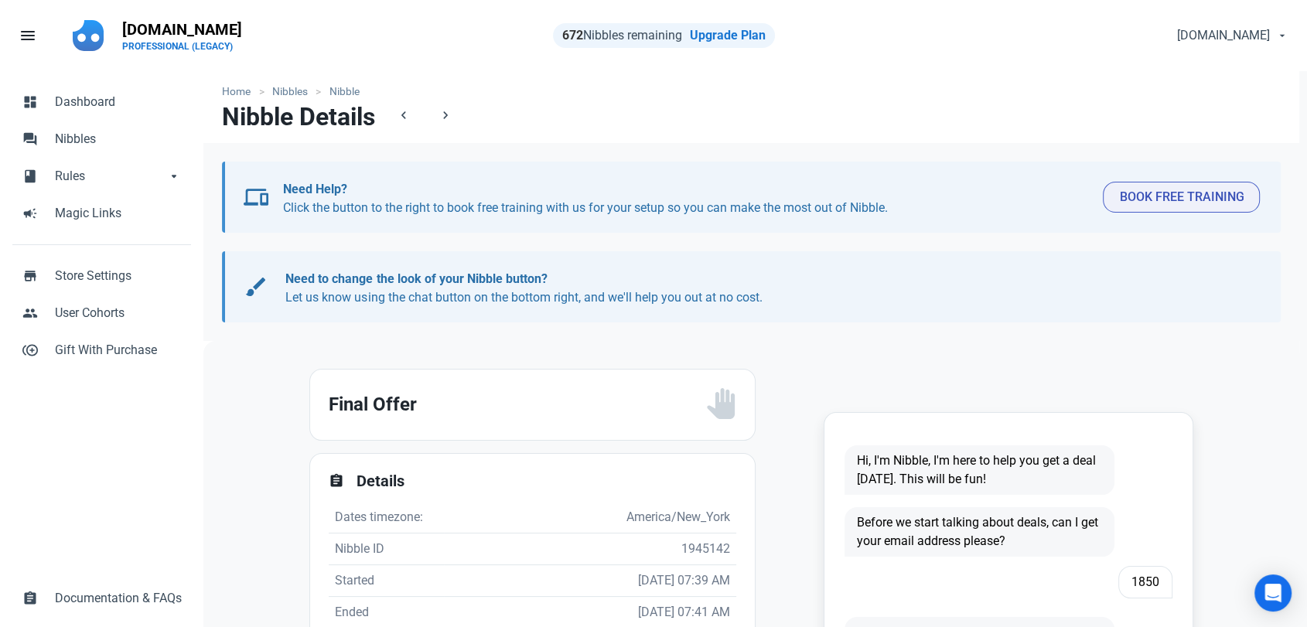
scroll to position [258, 0]
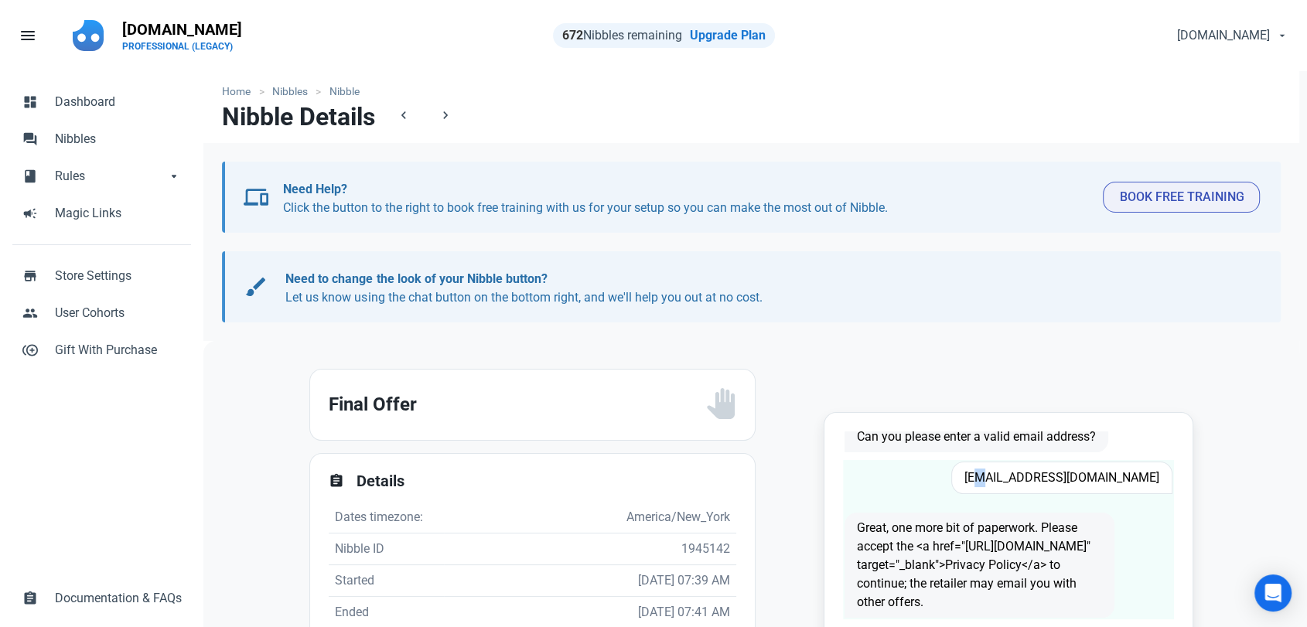
click at [1048, 470] on span "[EMAIL_ADDRESS][DOMAIN_NAME]" at bounding box center [1061, 478] width 221 height 32
click at [1048, 470] on span "Mdkms@yahoo.com" at bounding box center [1061, 478] width 221 height 32
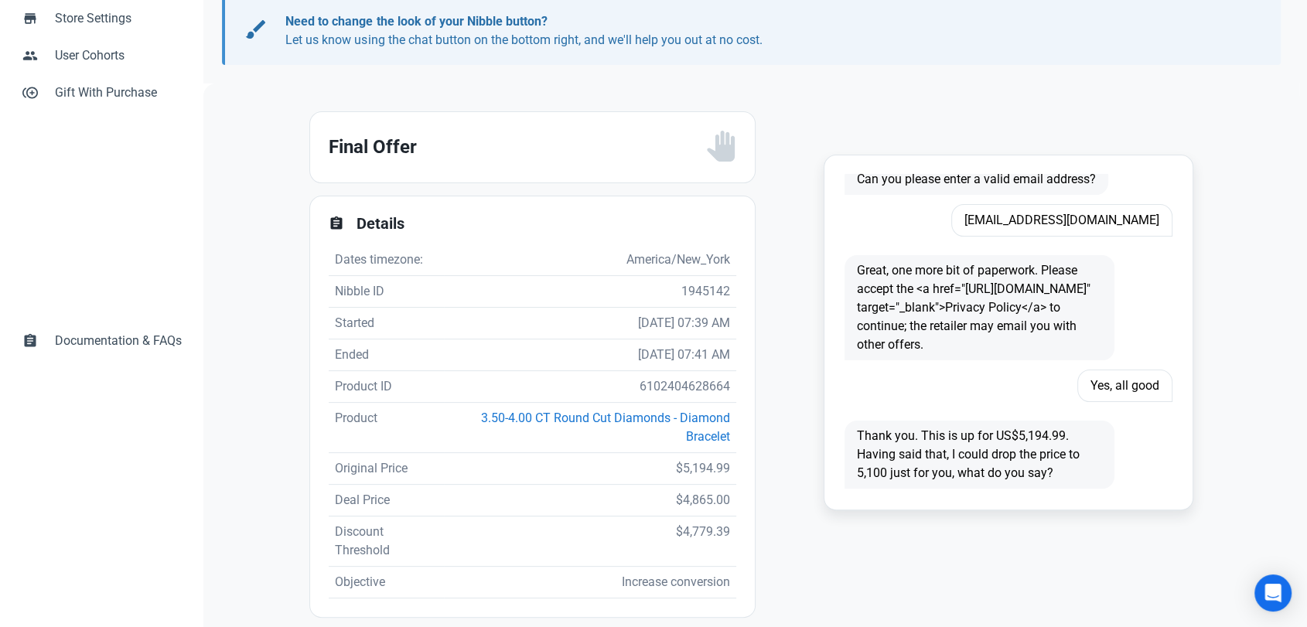
click at [654, 382] on td "6102404628664" at bounding box center [590, 387] width 293 height 32
copy td "6102404628664"
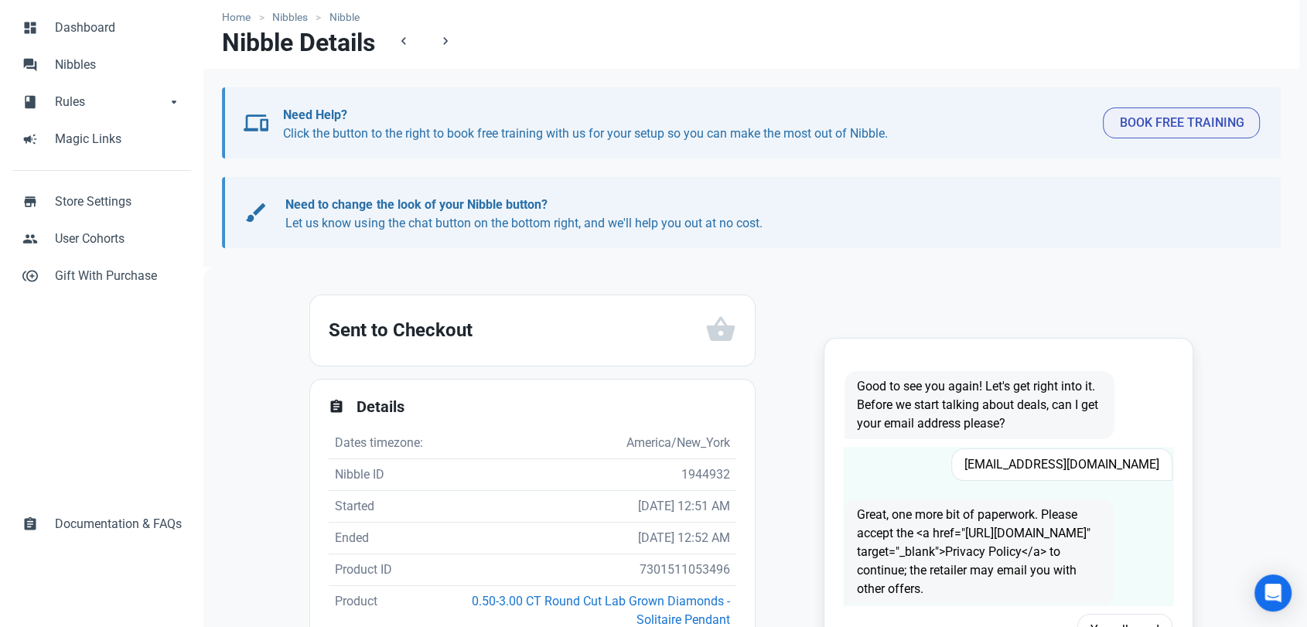
click at [1071, 464] on span "[EMAIL_ADDRESS][DOMAIN_NAME]" at bounding box center [1061, 465] width 221 height 32
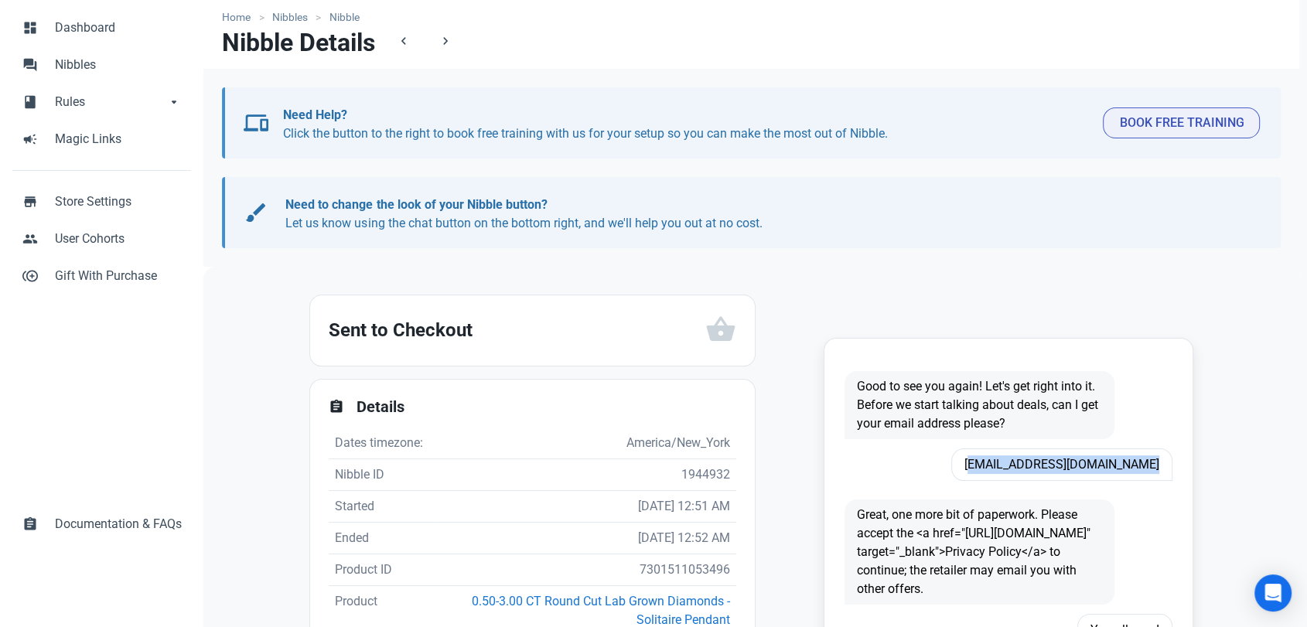
copy span "[EMAIL_ADDRESS][DOMAIN_NAME]"
click at [673, 556] on td "7301511053496" at bounding box center [586, 571] width 302 height 32
copy td "7301511053496"
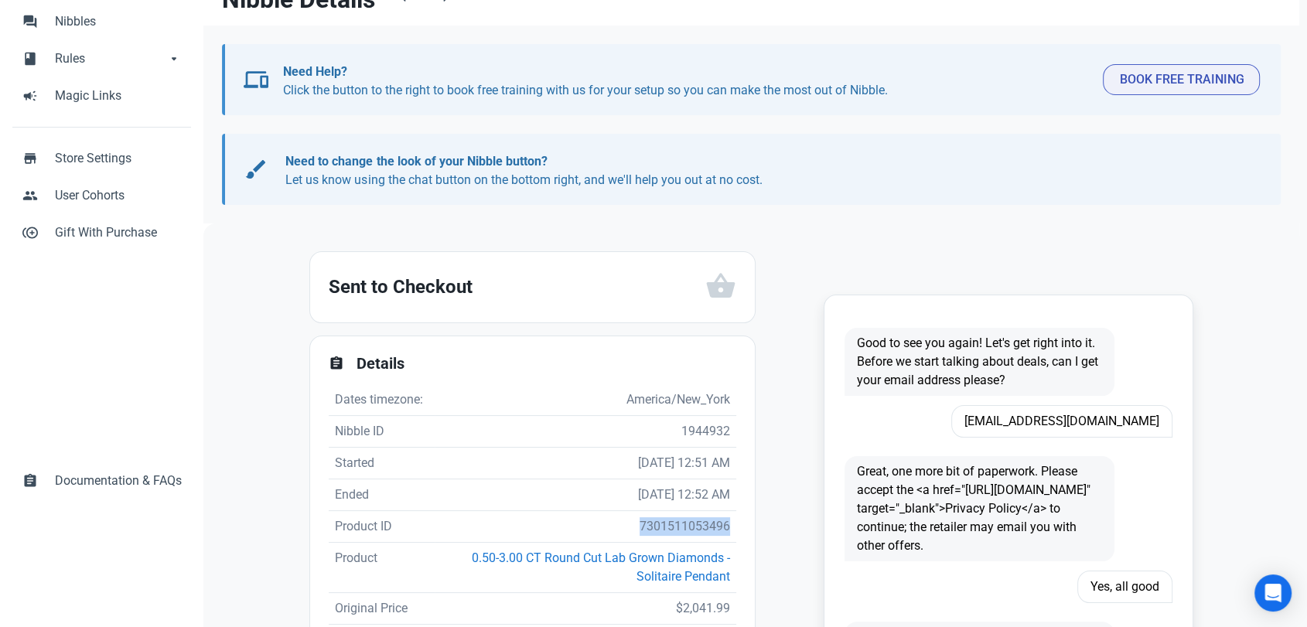
scroll to position [333, 0]
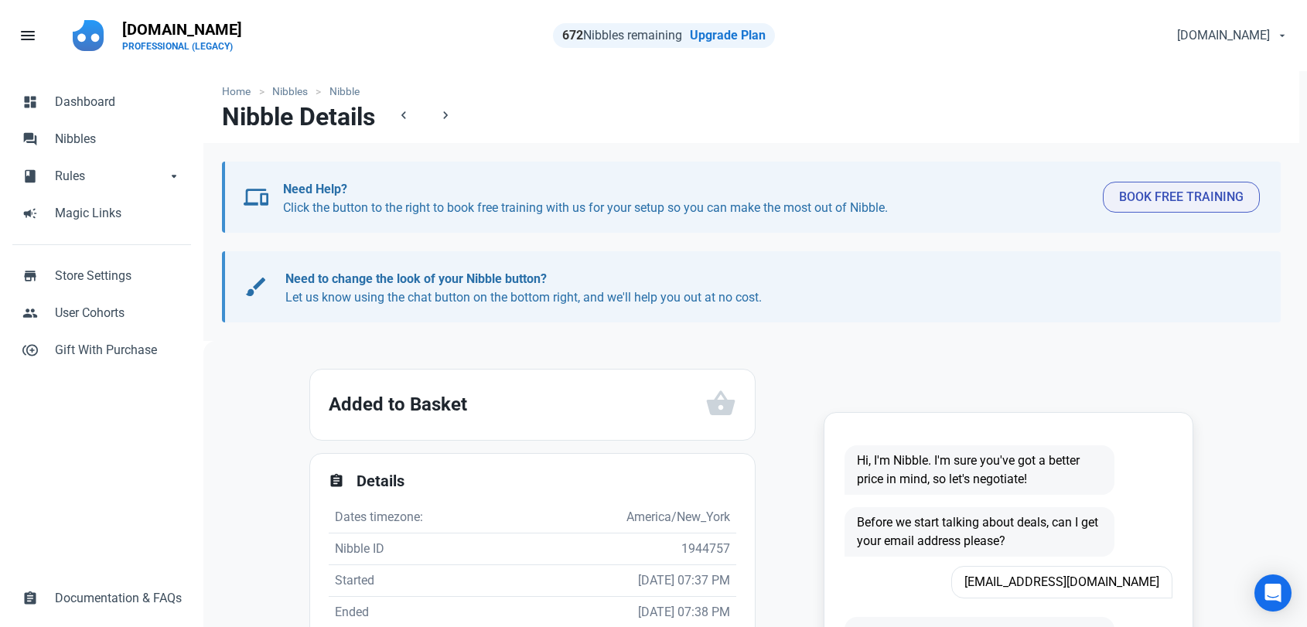
scroll to position [258, 0]
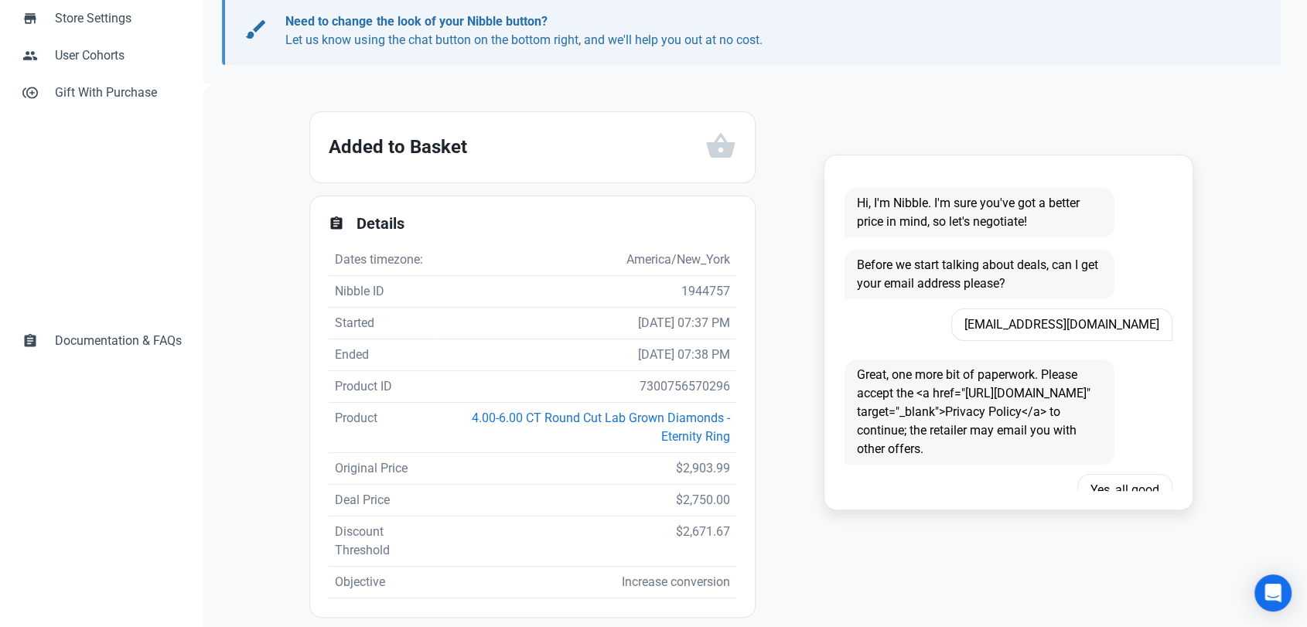
click at [1102, 328] on span "[EMAIL_ADDRESS][DOMAIN_NAME]" at bounding box center [1061, 325] width 221 height 32
copy span "[EMAIL_ADDRESS][DOMAIN_NAME]"
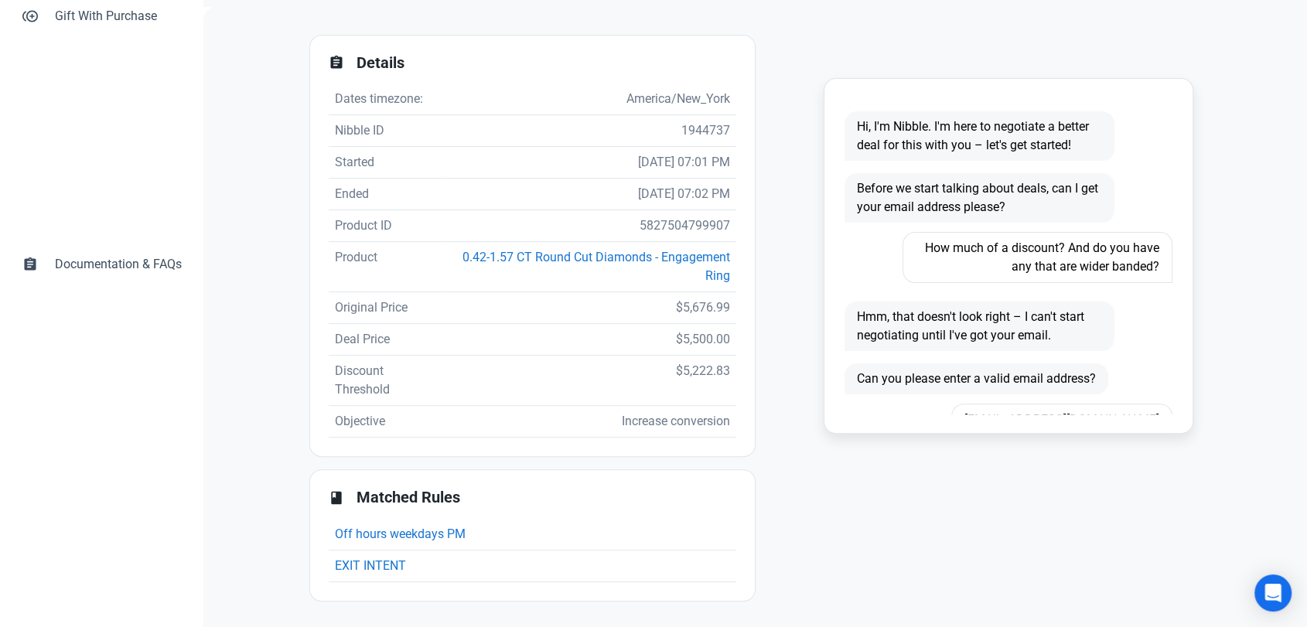
scroll to position [258, 0]
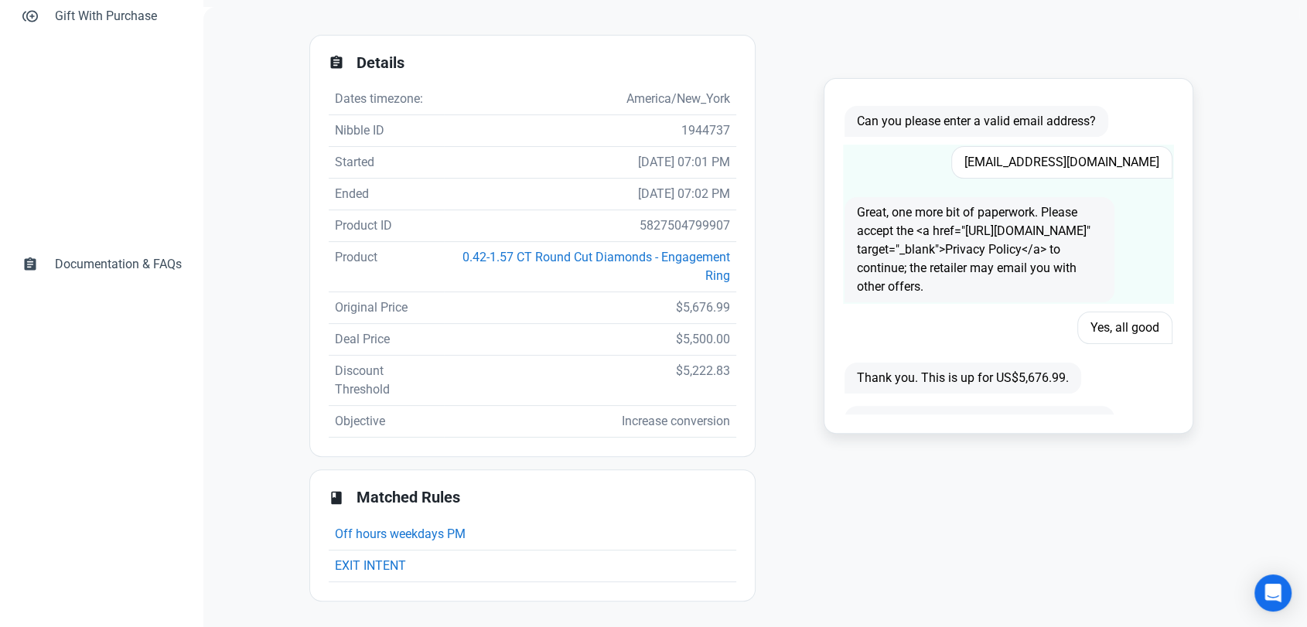
click at [1074, 161] on span "[EMAIL_ADDRESS][DOMAIN_NAME]" at bounding box center [1061, 162] width 221 height 32
